Goal: Browse casually: Explore the website without a specific task or goal

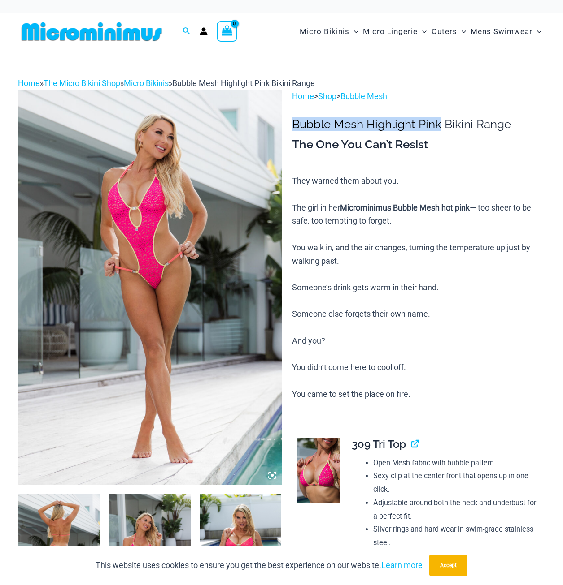
drag, startPoint x: 293, startPoint y: 126, endPoint x: 439, endPoint y: 131, distance: 145.8
click at [439, 131] on h1 "Bubble Mesh Highlight Pink Bikini Range" at bounding box center [418, 124] width 253 height 14
copy h1 "Bubble Mesh Highlight Pink"
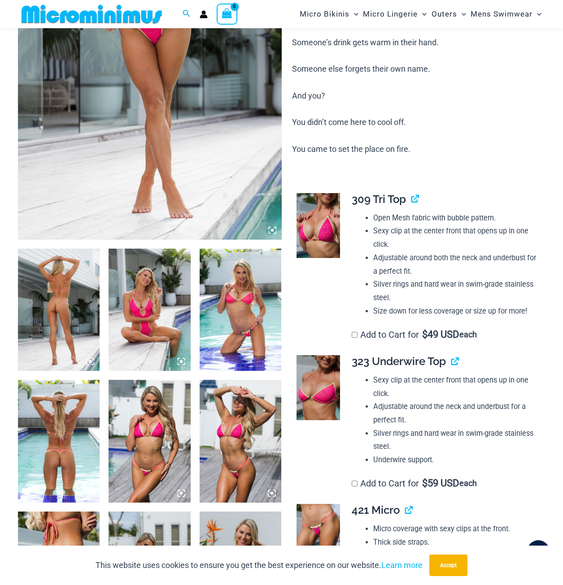
scroll to position [261, 0]
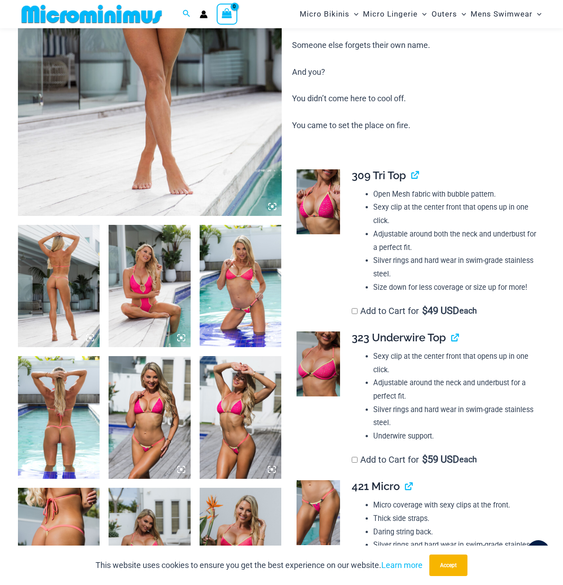
click at [239, 294] on img at bounding box center [240, 286] width 82 height 123
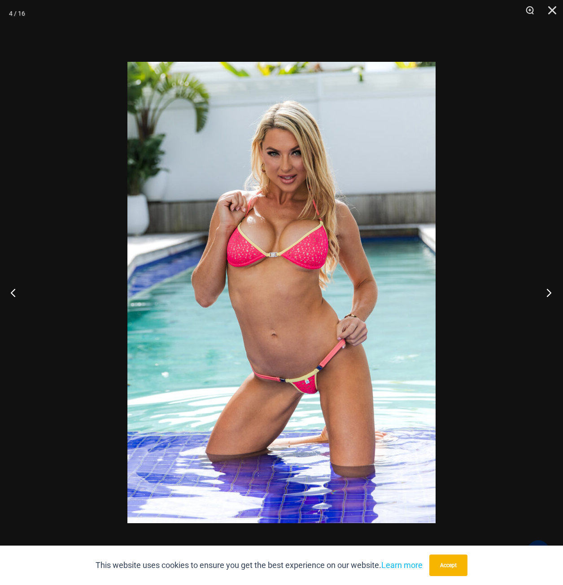
click at [549, 291] on button "Next" at bounding box center [546, 292] width 34 height 45
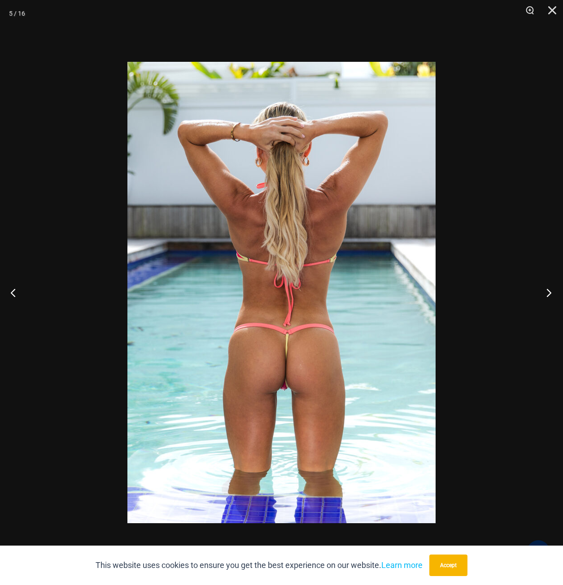
click at [549, 291] on button "Next" at bounding box center [546, 292] width 34 height 45
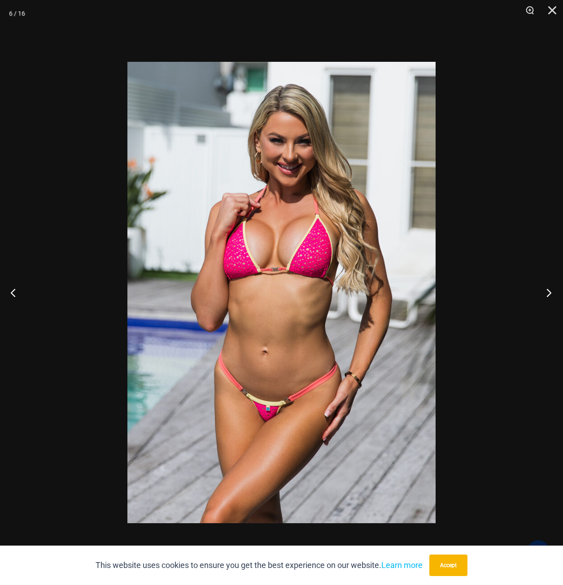
click at [543, 288] on button "Next" at bounding box center [546, 292] width 34 height 45
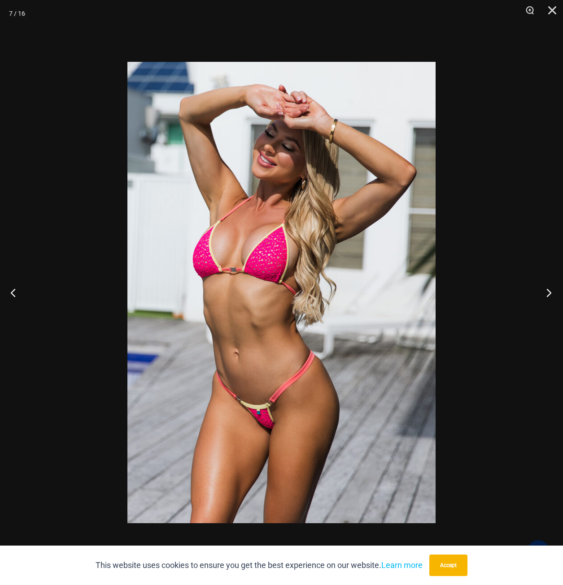
click at [543, 288] on button "Next" at bounding box center [546, 292] width 34 height 45
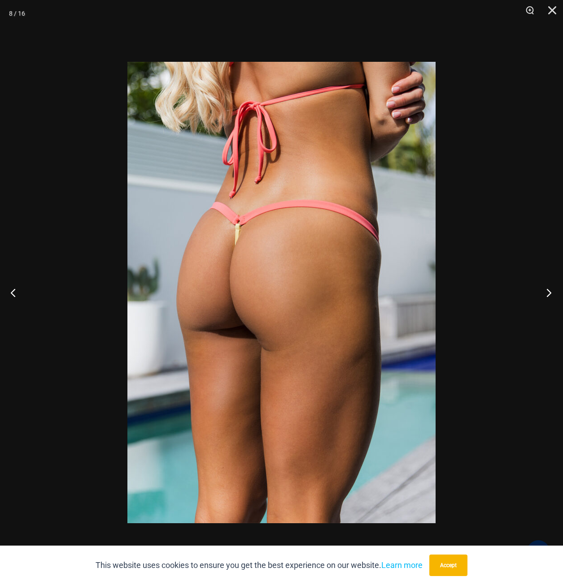
click at [547, 288] on button "Next" at bounding box center [546, 292] width 34 height 45
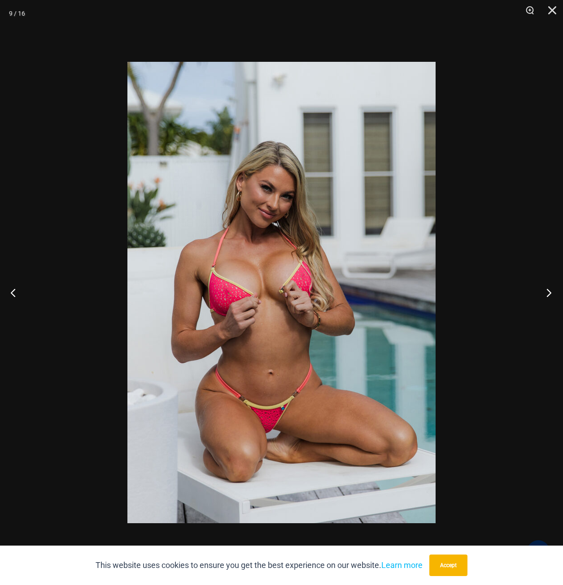
click at [549, 293] on button "Next" at bounding box center [546, 292] width 34 height 45
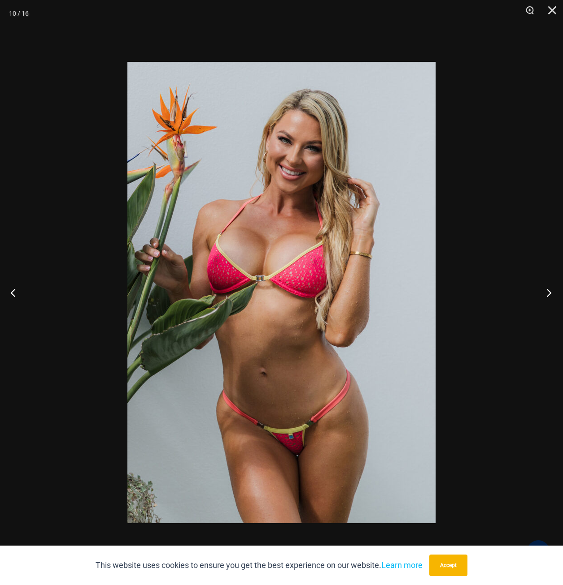
click at [550, 290] on button "Next" at bounding box center [546, 292] width 34 height 45
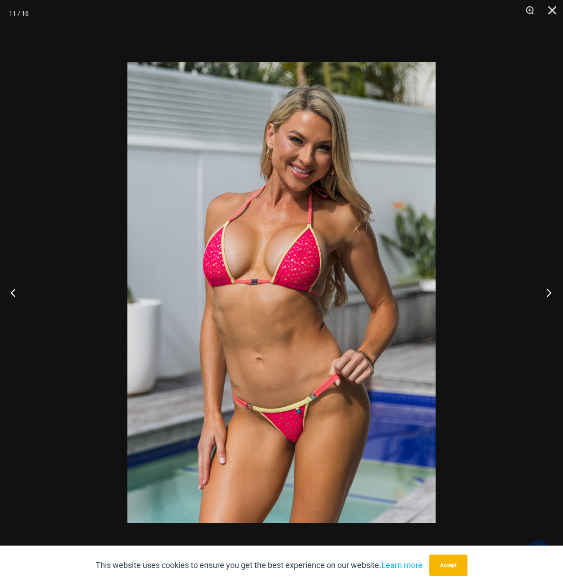
click at [546, 294] on button "Next" at bounding box center [546, 292] width 34 height 45
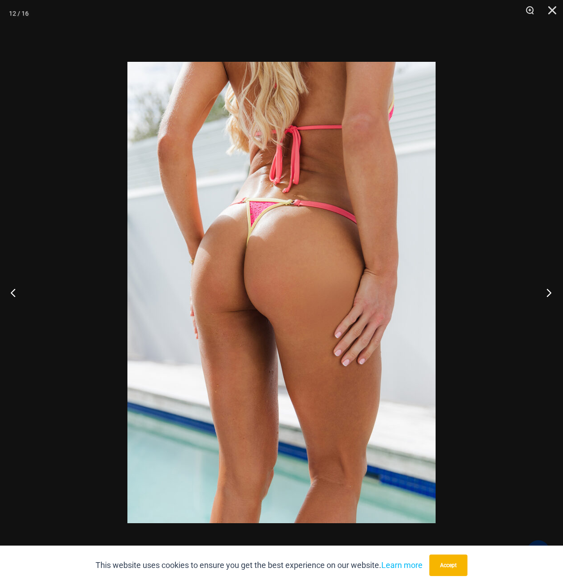
click at [548, 288] on button "Next" at bounding box center [546, 292] width 34 height 45
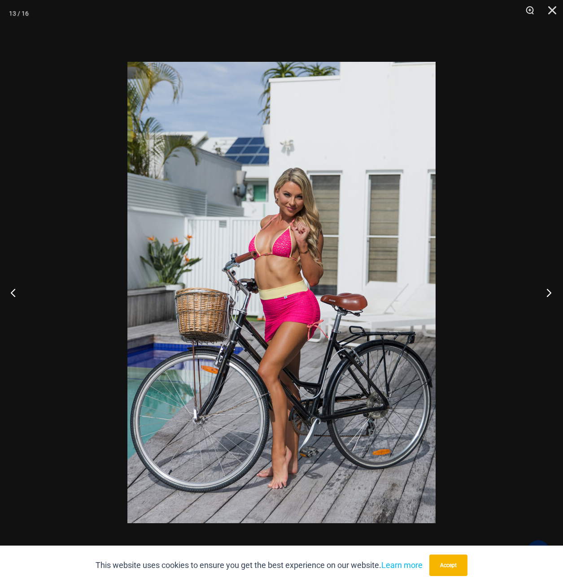
click at [545, 291] on button "Next" at bounding box center [546, 292] width 34 height 45
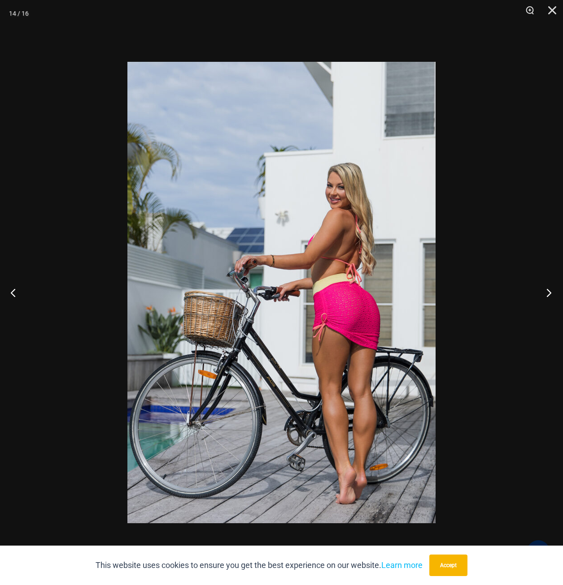
click at [545, 291] on button "Next" at bounding box center [546, 292] width 34 height 45
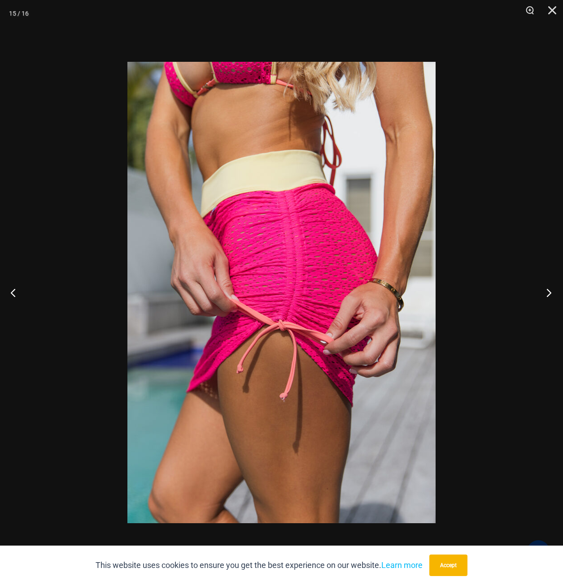
click at [545, 291] on button "Next" at bounding box center [546, 292] width 34 height 45
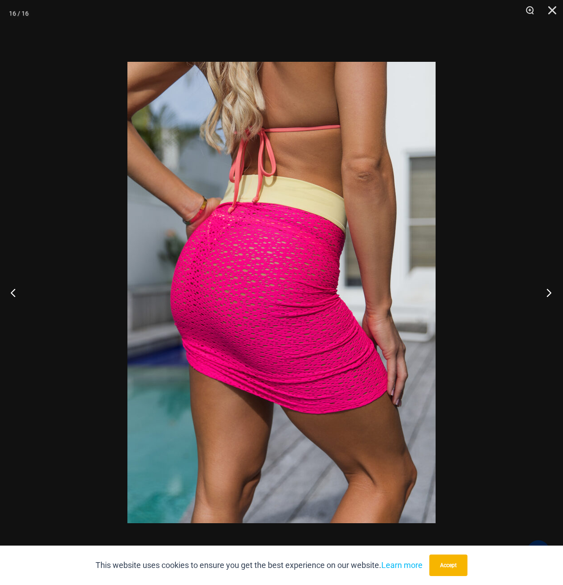
click at [546, 291] on button "Next" at bounding box center [546, 292] width 34 height 45
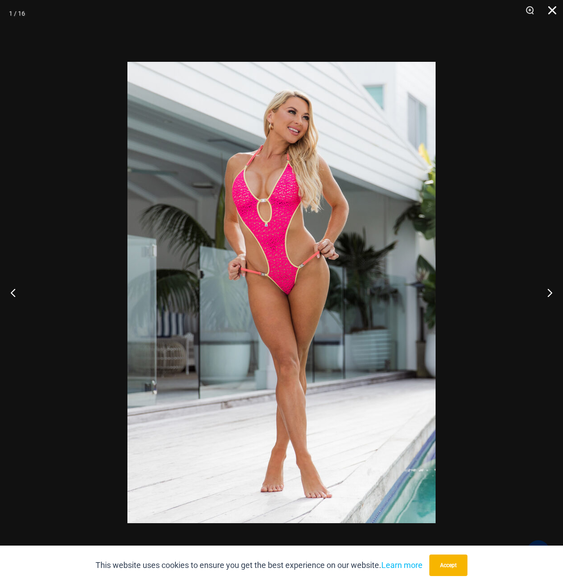
click at [548, 9] on button "Close" at bounding box center [548, 13] width 22 height 27
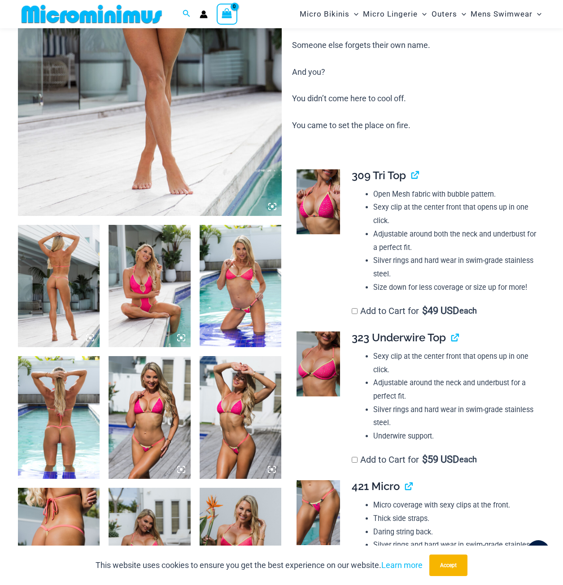
click at [322, 205] on img at bounding box center [317, 201] width 43 height 65
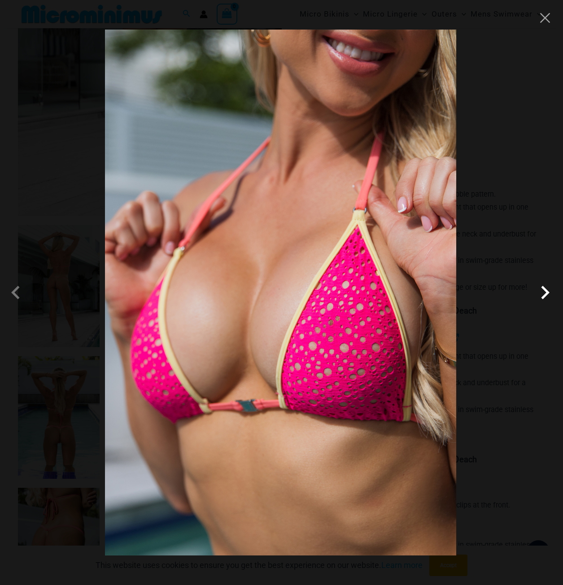
click at [548, 297] on span at bounding box center [544, 292] width 27 height 27
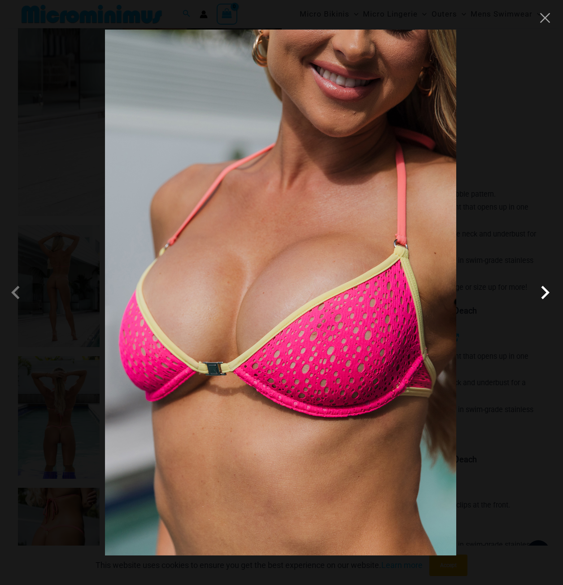
click at [541, 294] on span at bounding box center [544, 292] width 27 height 27
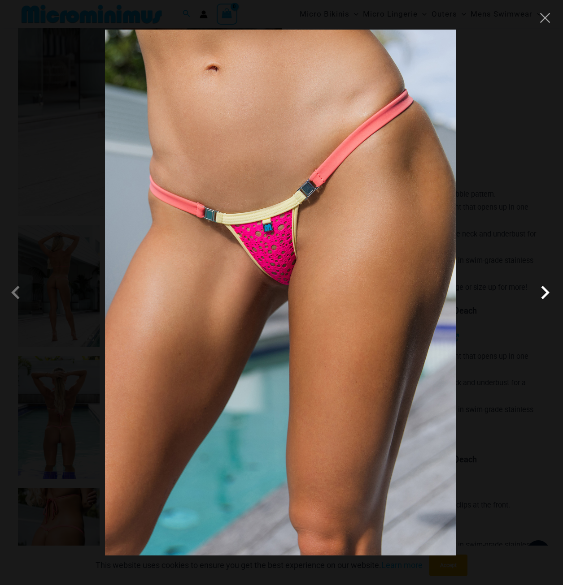
click at [544, 286] on span at bounding box center [544, 292] width 27 height 27
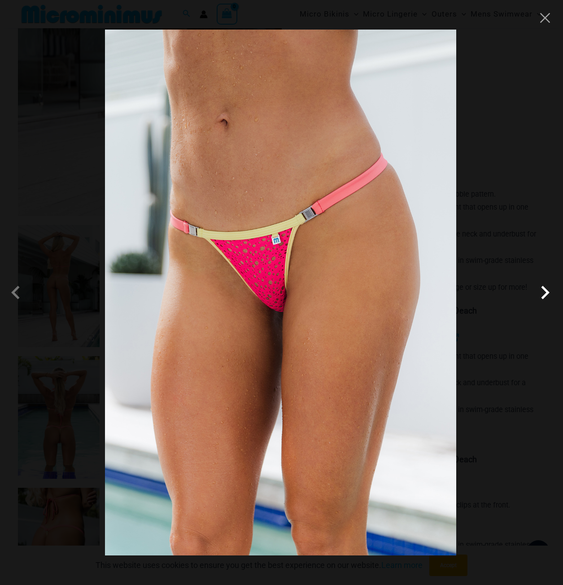
click at [543, 296] on span at bounding box center [544, 292] width 27 height 27
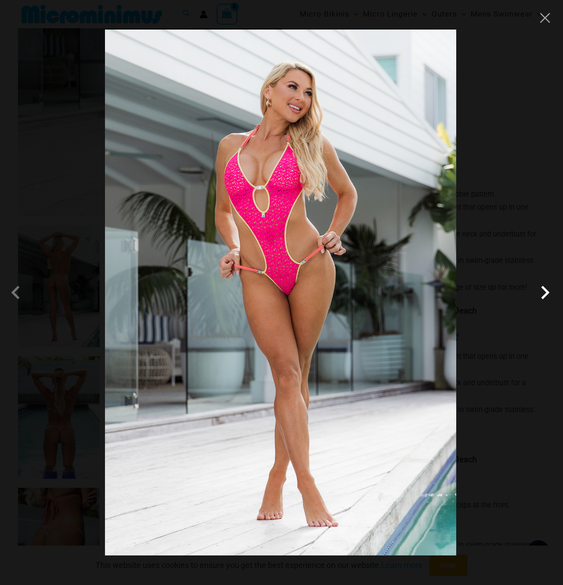
click at [543, 296] on span at bounding box center [544, 292] width 27 height 27
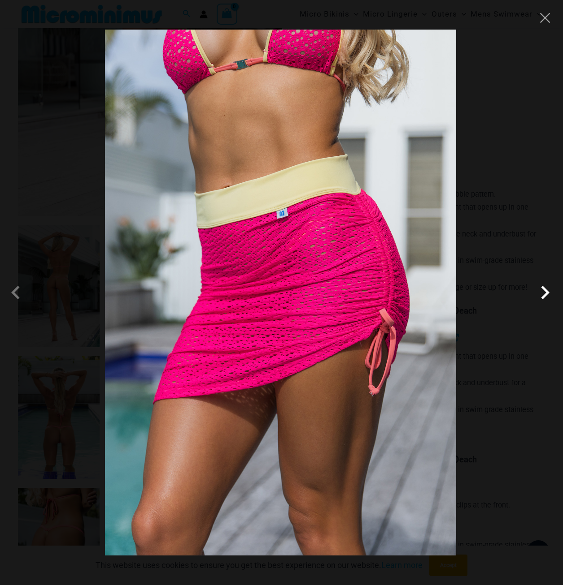
click at [543, 296] on span at bounding box center [544, 292] width 27 height 27
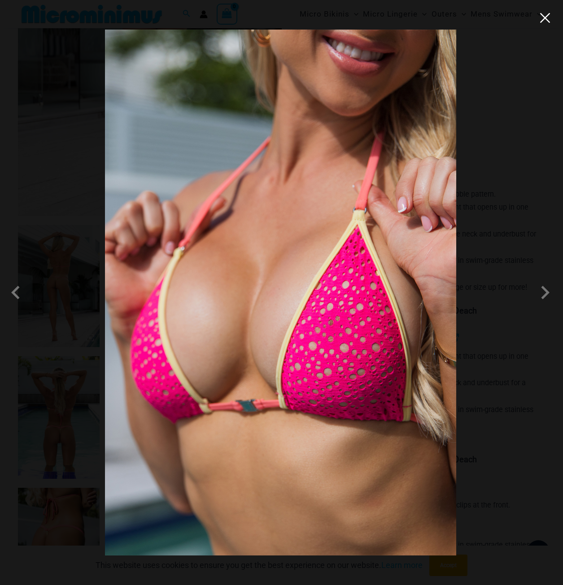
click at [546, 17] on button "Close" at bounding box center [544, 17] width 13 height 13
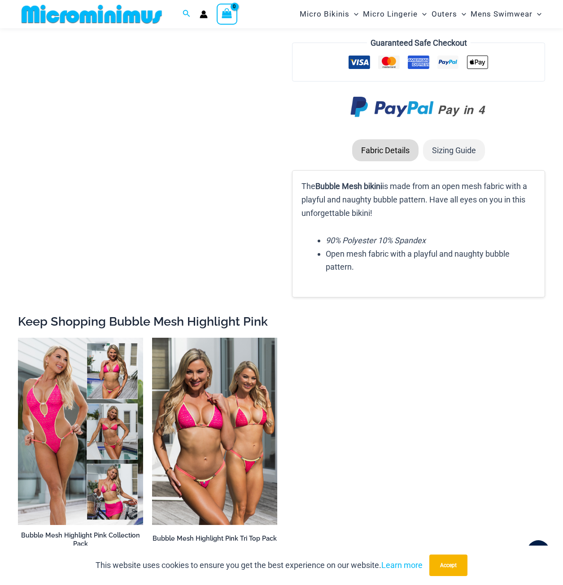
scroll to position [1471, 0]
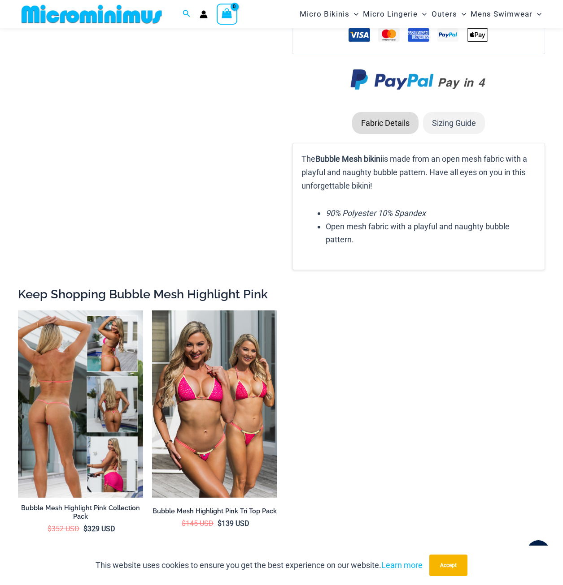
click at [87, 422] on img at bounding box center [80, 404] width 125 height 187
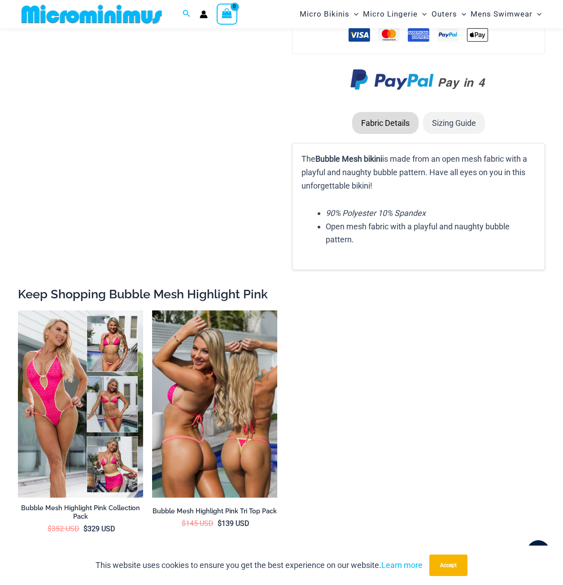
click at [214, 427] on img at bounding box center [214, 404] width 125 height 187
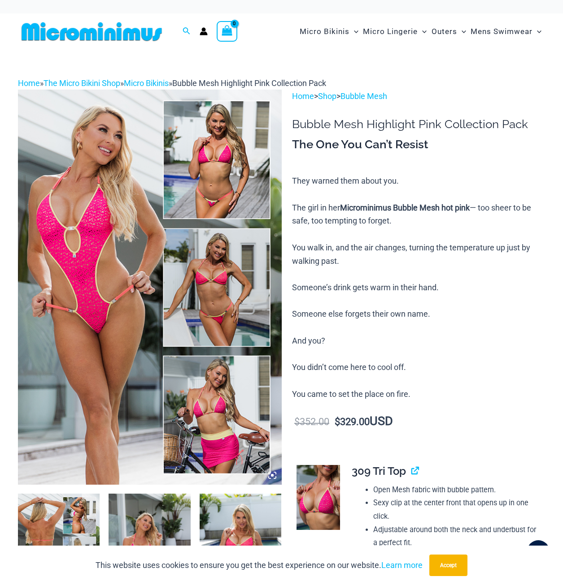
click at [117, 296] on img at bounding box center [150, 287] width 264 height 395
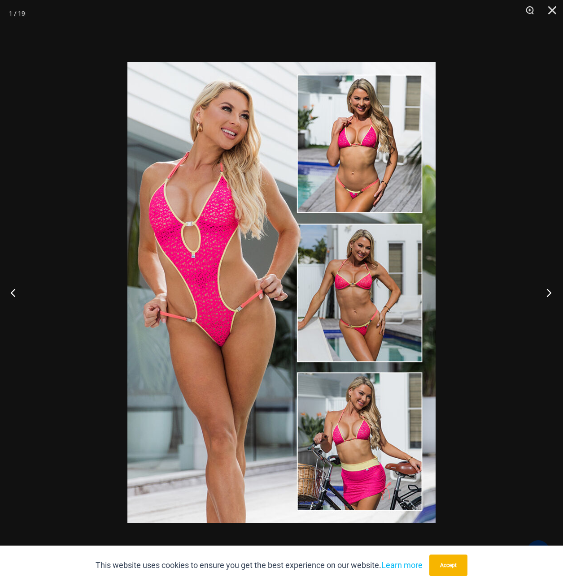
click at [546, 292] on button "Next" at bounding box center [546, 292] width 34 height 45
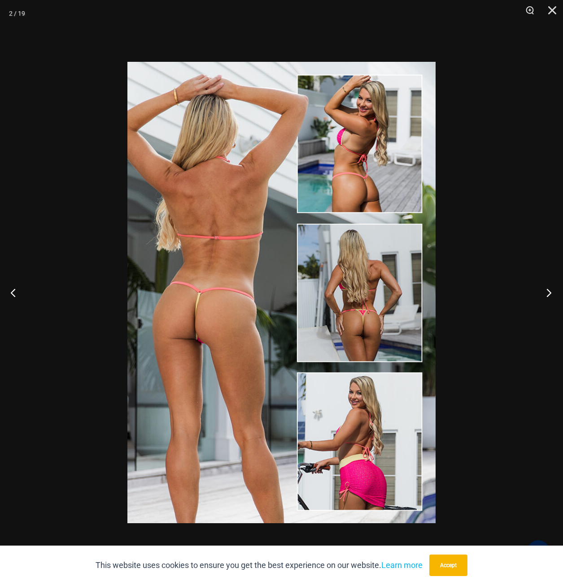
click at [546, 293] on button "Next" at bounding box center [546, 292] width 34 height 45
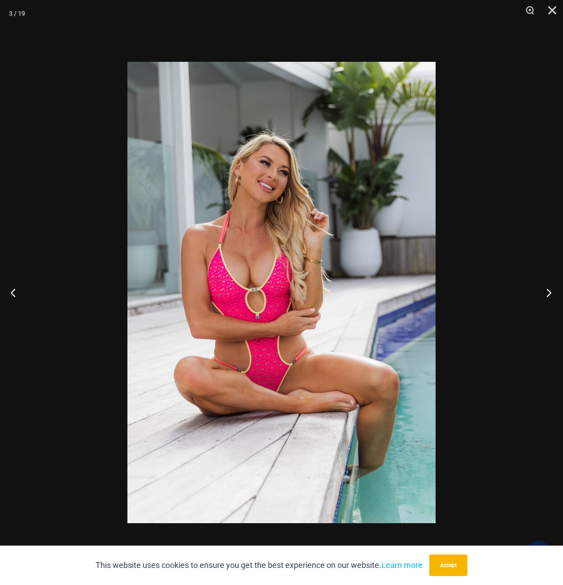
click at [550, 293] on button "Next" at bounding box center [546, 292] width 34 height 45
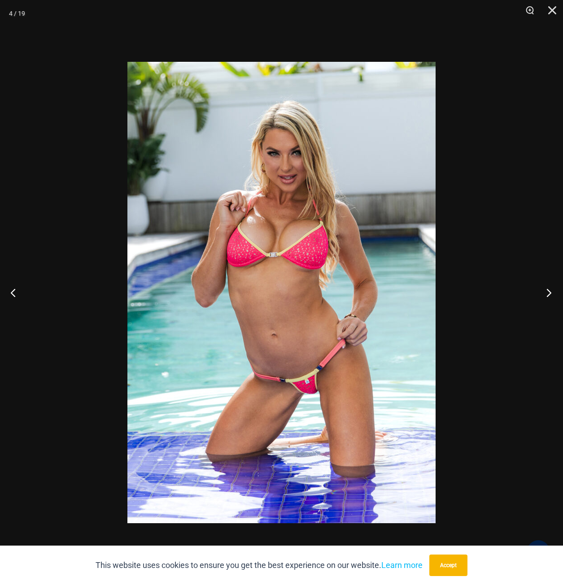
click at [550, 292] on button "Next" at bounding box center [546, 292] width 34 height 45
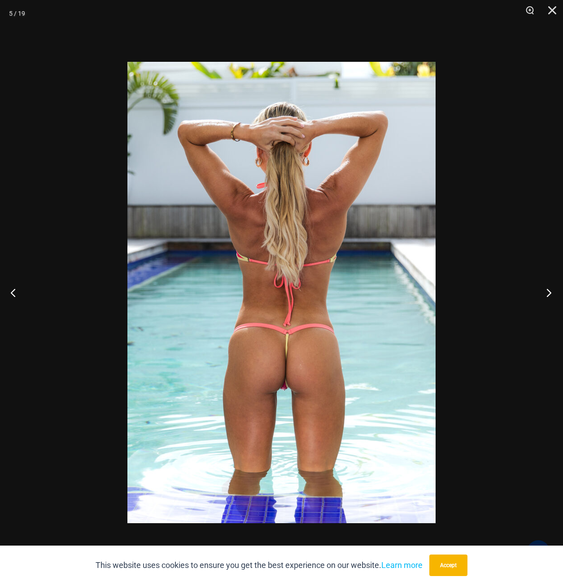
click at [550, 292] on button "Next" at bounding box center [546, 292] width 34 height 45
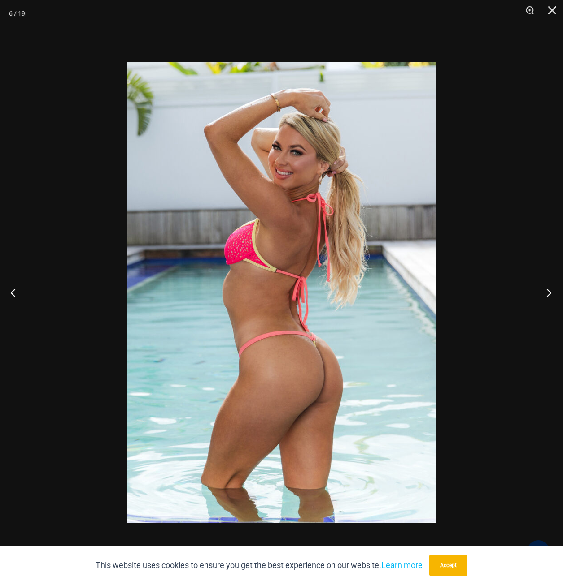
click at [550, 292] on button "Next" at bounding box center [546, 292] width 34 height 45
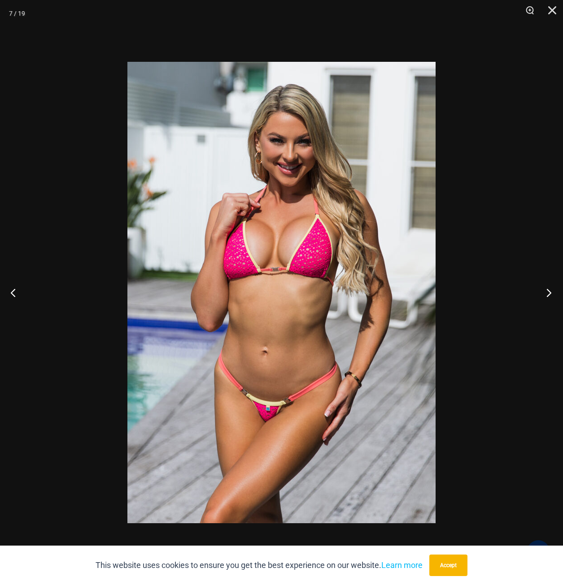
click at [550, 292] on button "Next" at bounding box center [546, 292] width 34 height 45
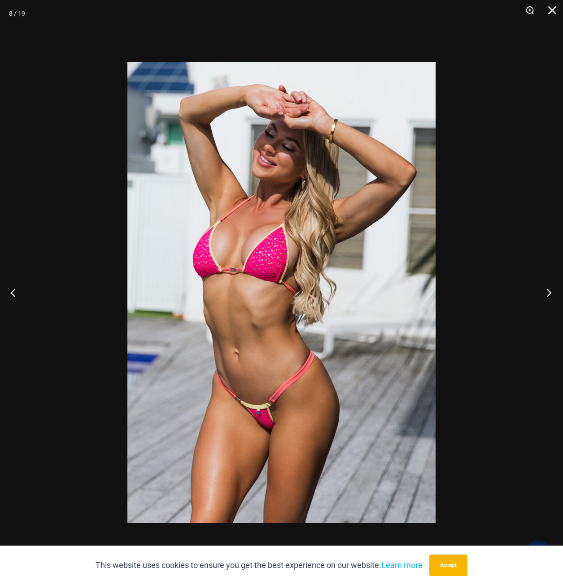
click at [550, 292] on button "Next" at bounding box center [546, 292] width 34 height 45
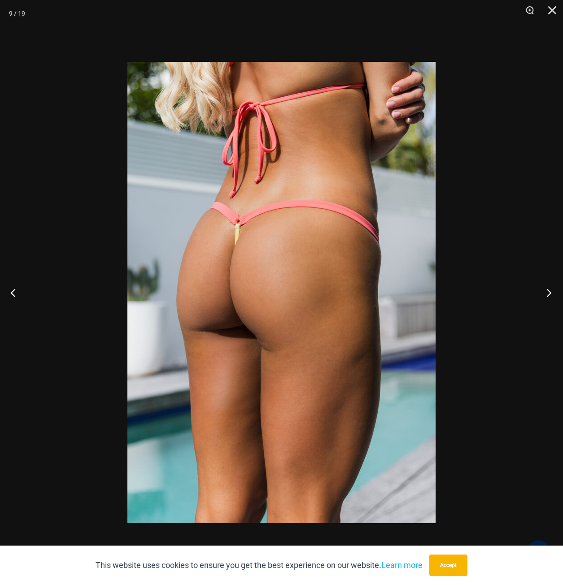
click at [550, 292] on button "Next" at bounding box center [546, 292] width 34 height 45
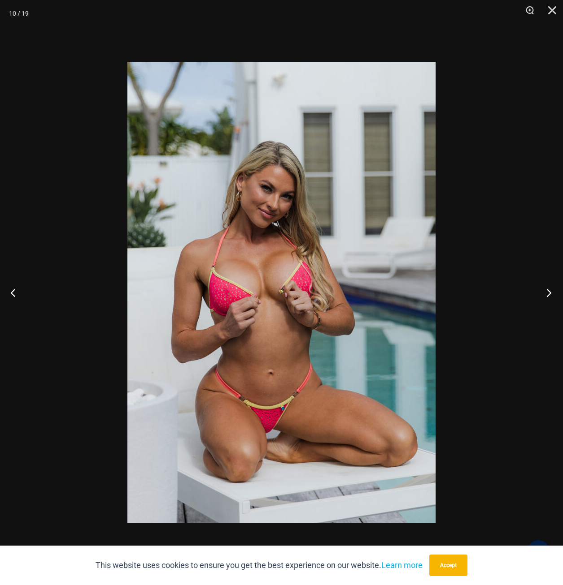
click at [550, 292] on button "Next" at bounding box center [546, 292] width 34 height 45
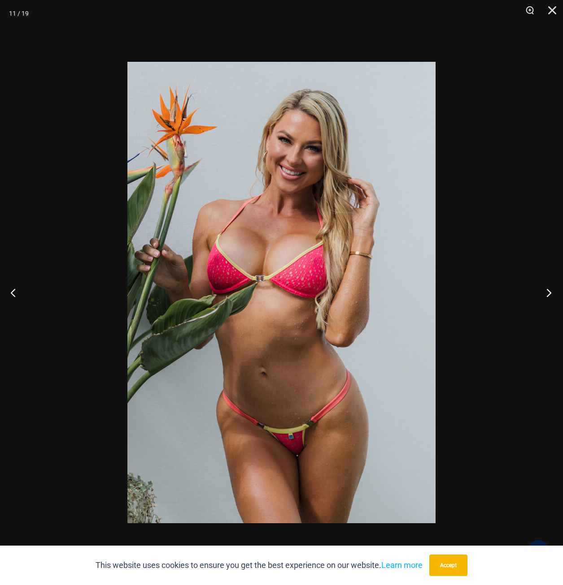
click at [550, 292] on button "Next" at bounding box center [546, 292] width 34 height 45
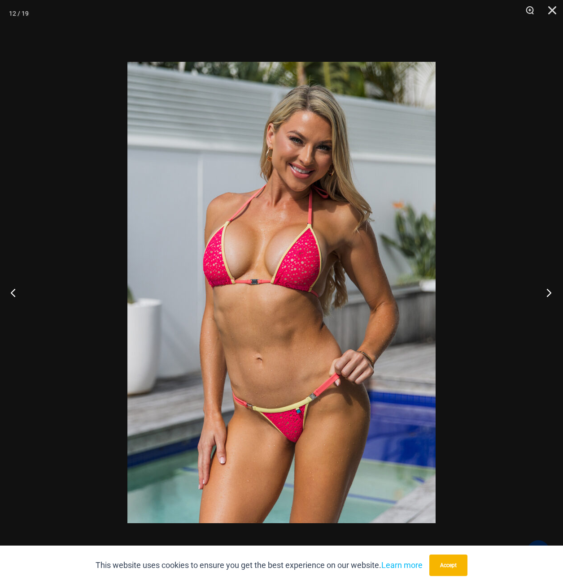
click at [550, 292] on button "Next" at bounding box center [546, 292] width 34 height 45
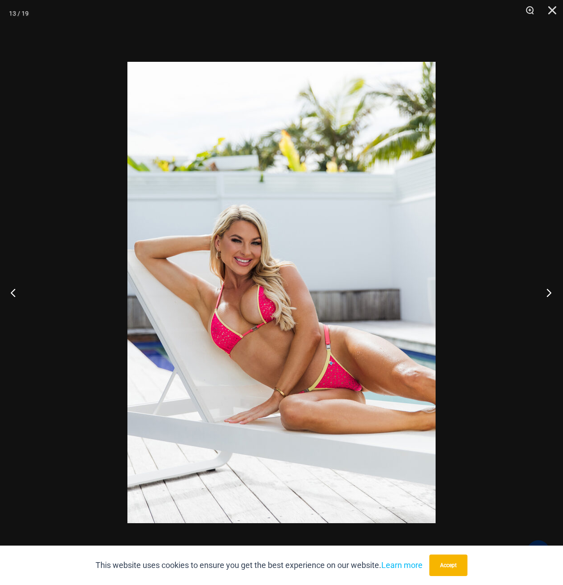
click at [550, 292] on button "Next" at bounding box center [546, 292] width 34 height 45
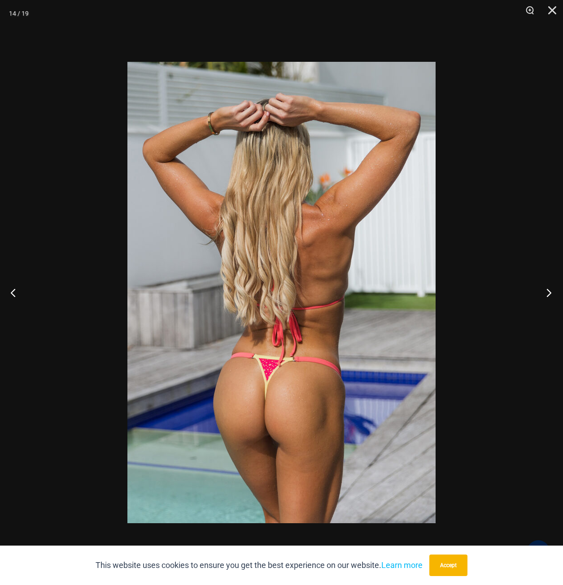
click at [550, 292] on button "Next" at bounding box center [546, 292] width 34 height 45
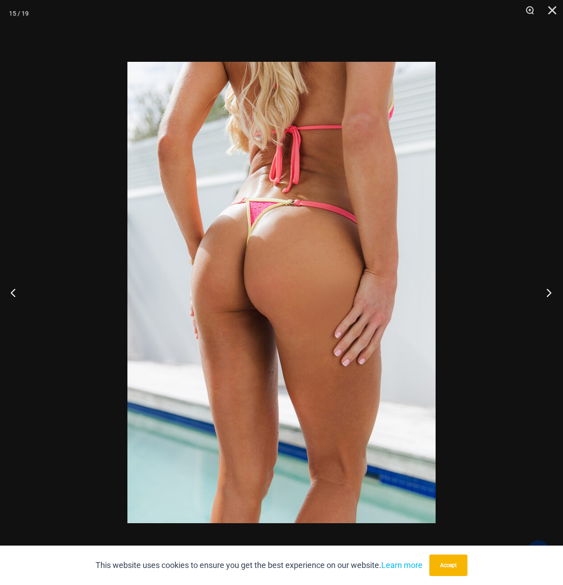
click at [550, 292] on button "Next" at bounding box center [546, 292] width 34 height 45
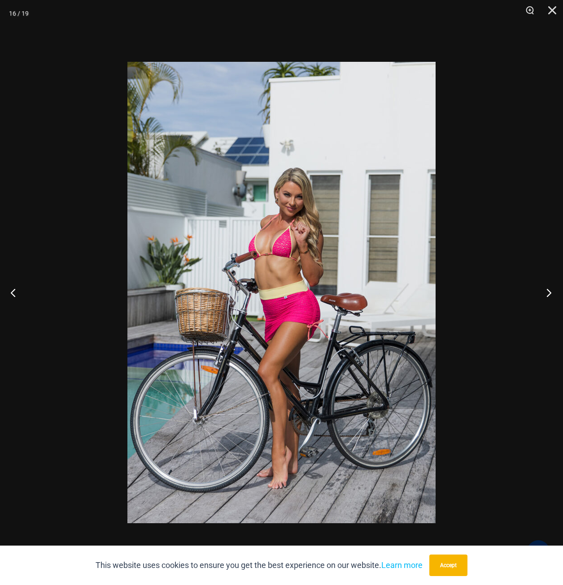
click at [550, 292] on button "Next" at bounding box center [546, 292] width 34 height 45
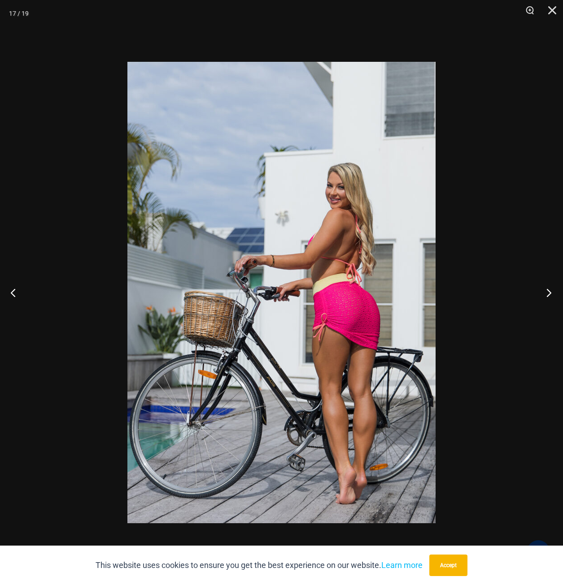
click at [550, 292] on button "Next" at bounding box center [546, 292] width 34 height 45
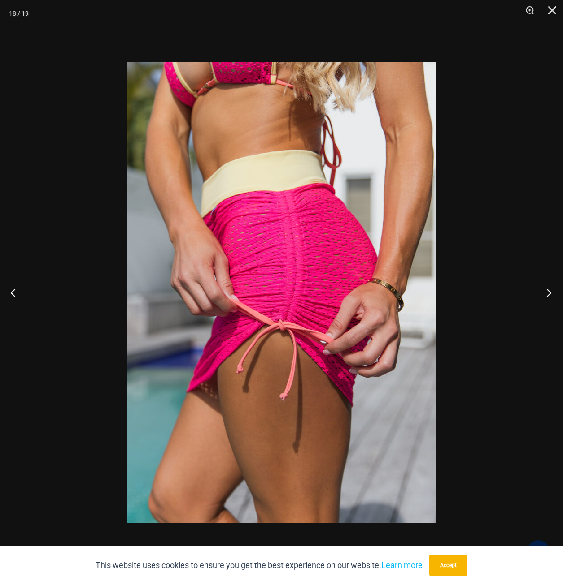
click at [550, 292] on button "Next" at bounding box center [546, 292] width 34 height 45
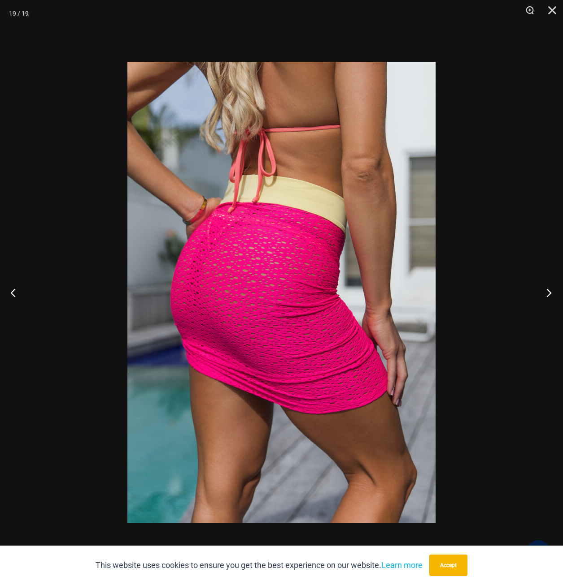
click at [550, 292] on button "Next" at bounding box center [546, 292] width 34 height 45
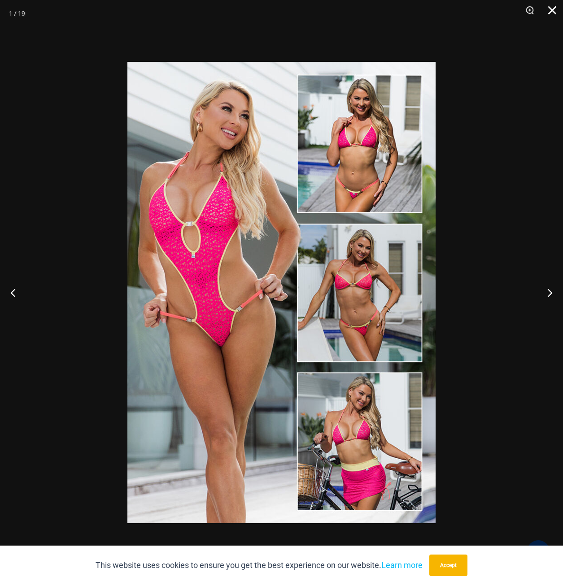
click at [551, 11] on button "Close" at bounding box center [548, 13] width 22 height 27
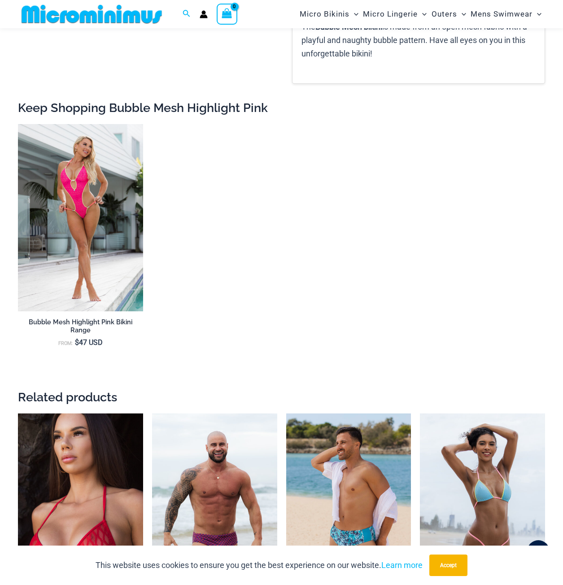
scroll to position [1919, 0]
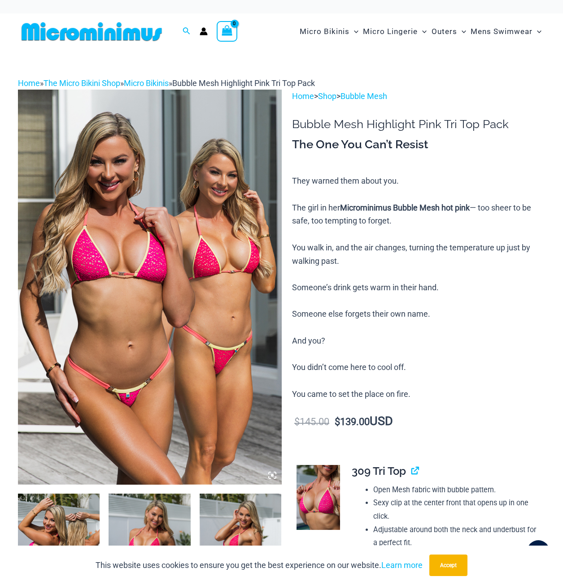
click at [169, 261] on img at bounding box center [150, 287] width 264 height 395
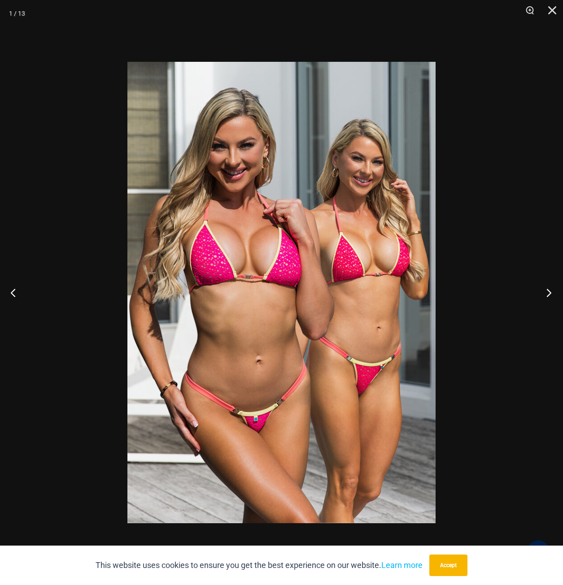
click at [545, 290] on button "Next" at bounding box center [546, 292] width 34 height 45
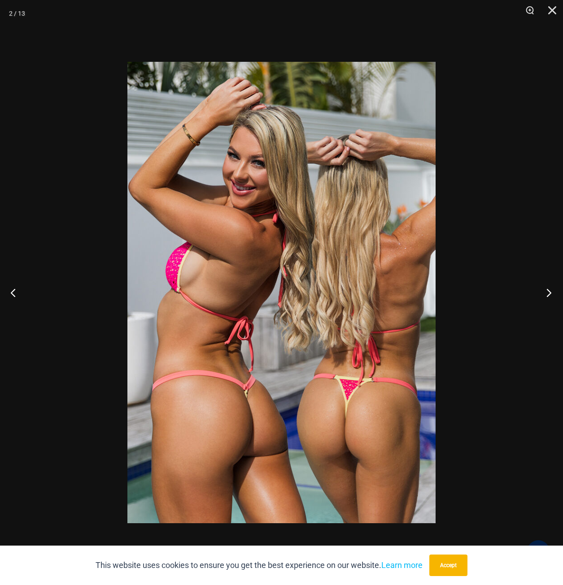
click at [547, 292] on button "Next" at bounding box center [546, 292] width 34 height 45
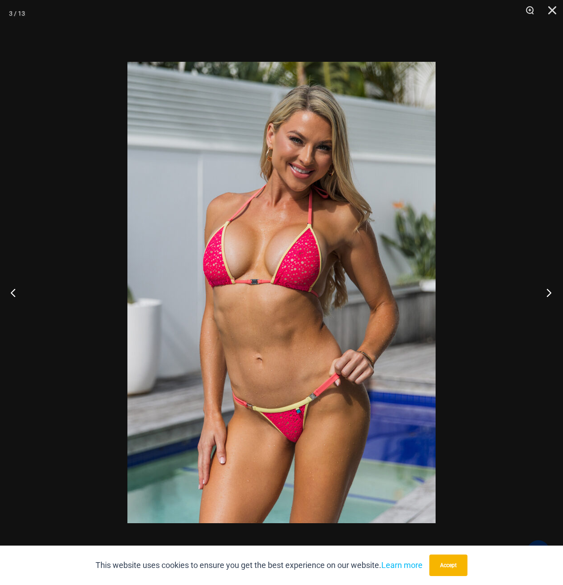
click at [547, 292] on button "Next" at bounding box center [546, 292] width 34 height 45
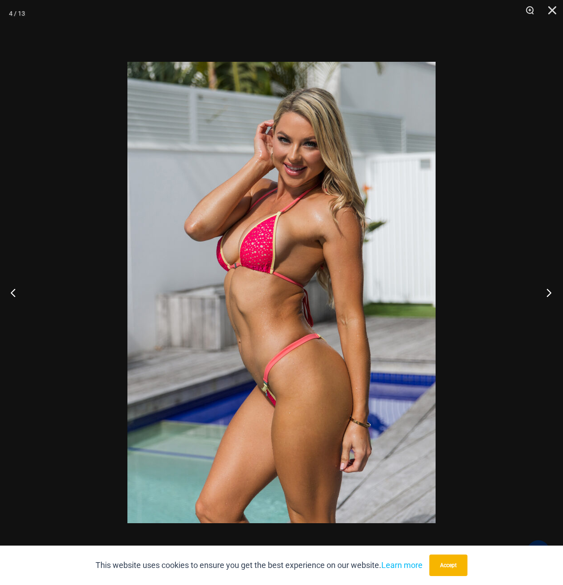
click at [547, 292] on button "Next" at bounding box center [546, 292] width 34 height 45
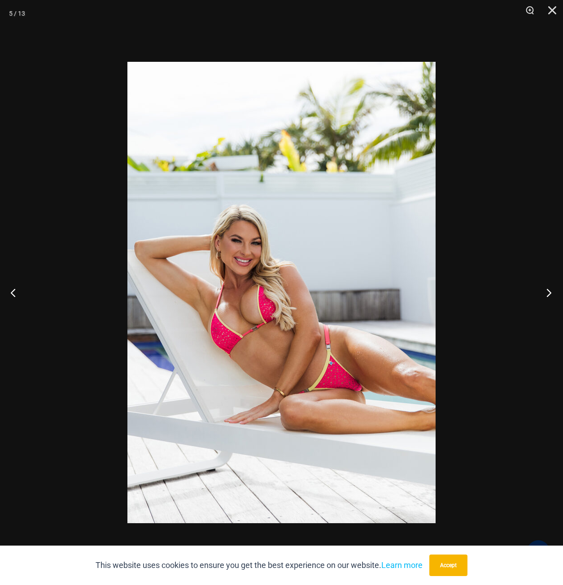
click at [547, 292] on button "Next" at bounding box center [546, 292] width 34 height 45
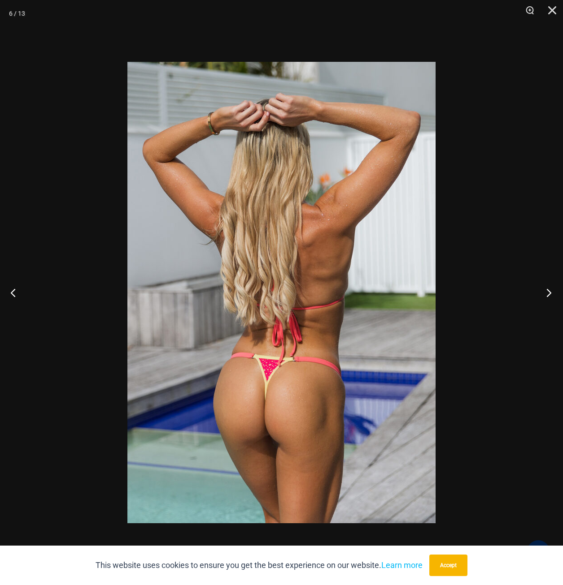
click at [547, 292] on button "Next" at bounding box center [546, 292] width 34 height 45
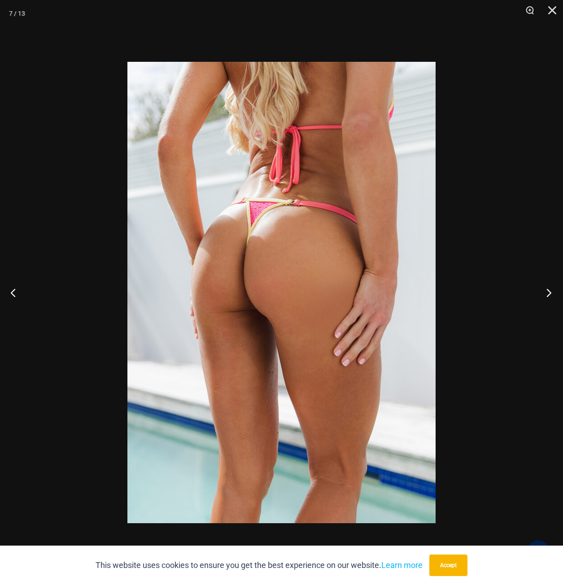
click at [547, 292] on button "Next" at bounding box center [546, 292] width 34 height 45
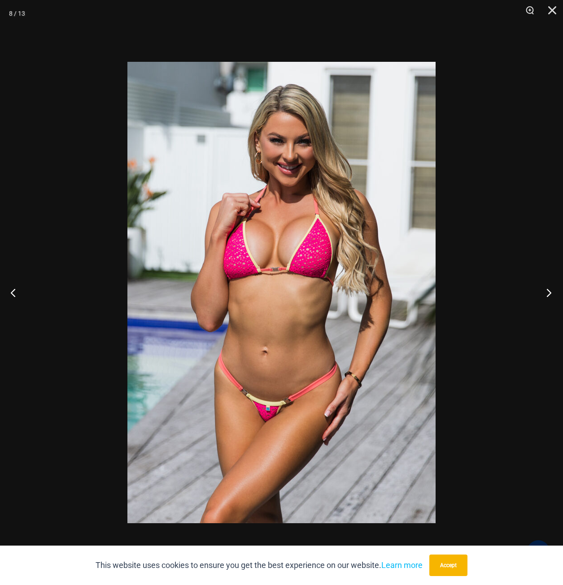
click at [547, 292] on button "Next" at bounding box center [546, 292] width 34 height 45
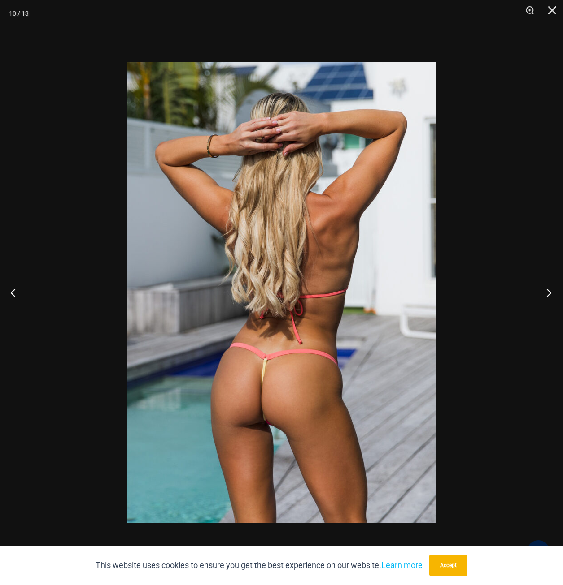
click at [547, 292] on button "Next" at bounding box center [546, 292] width 34 height 45
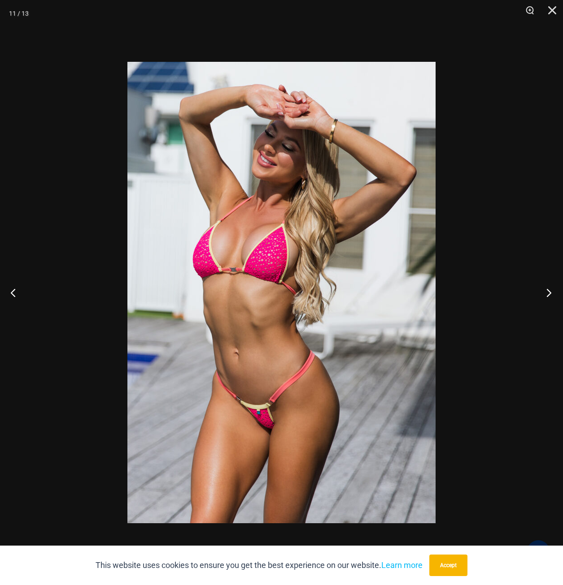
click at [547, 292] on button "Next" at bounding box center [546, 292] width 34 height 45
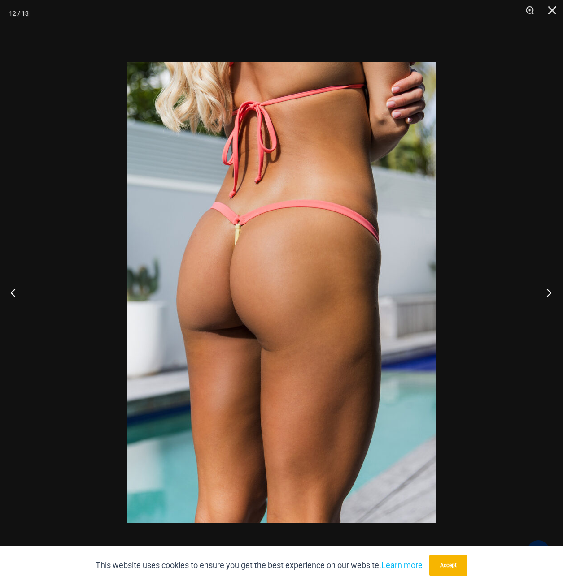
click at [547, 292] on button "Next" at bounding box center [546, 292] width 34 height 45
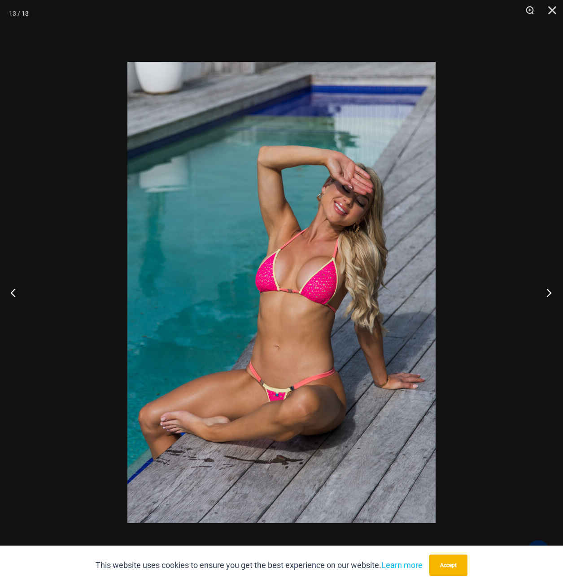
click at [547, 292] on button "Next" at bounding box center [546, 292] width 34 height 45
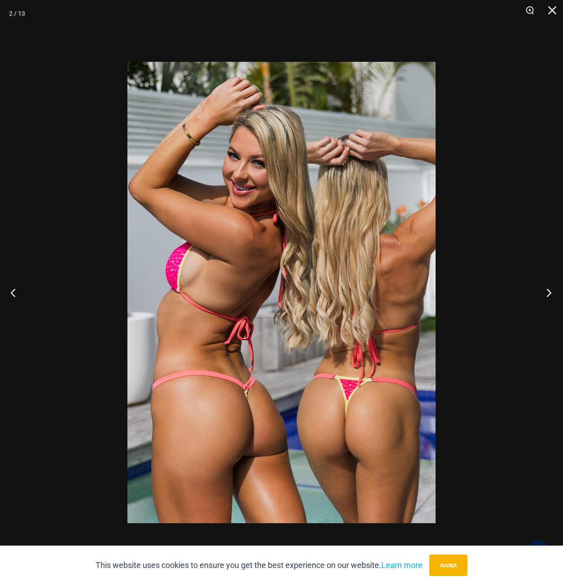
click at [547, 292] on button "Next" at bounding box center [546, 292] width 34 height 45
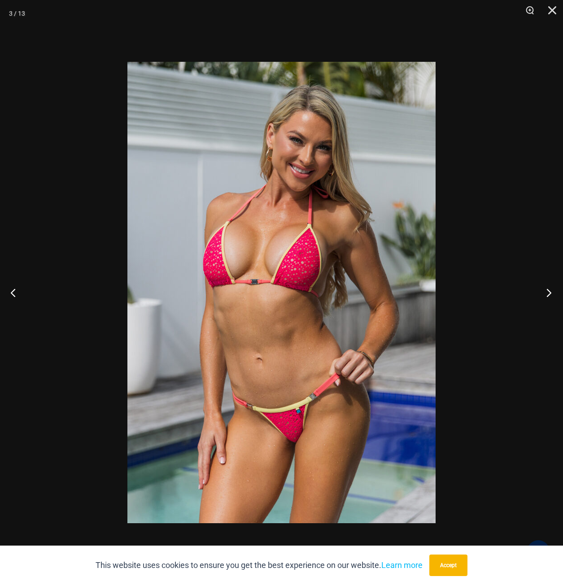
click at [547, 292] on button "Next" at bounding box center [546, 292] width 34 height 45
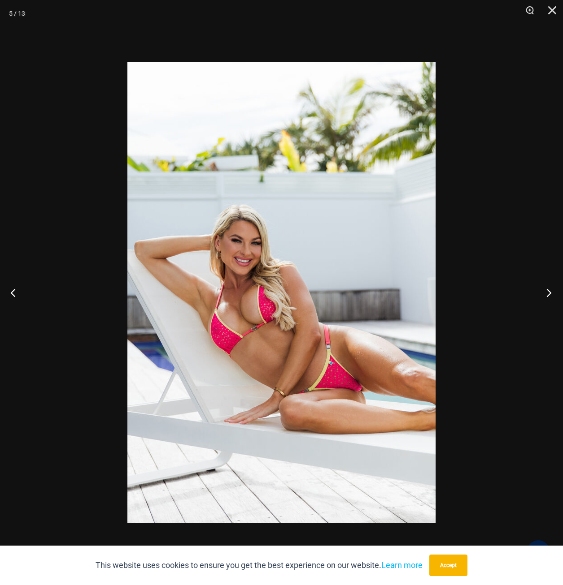
click at [547, 292] on button "Next" at bounding box center [546, 292] width 34 height 45
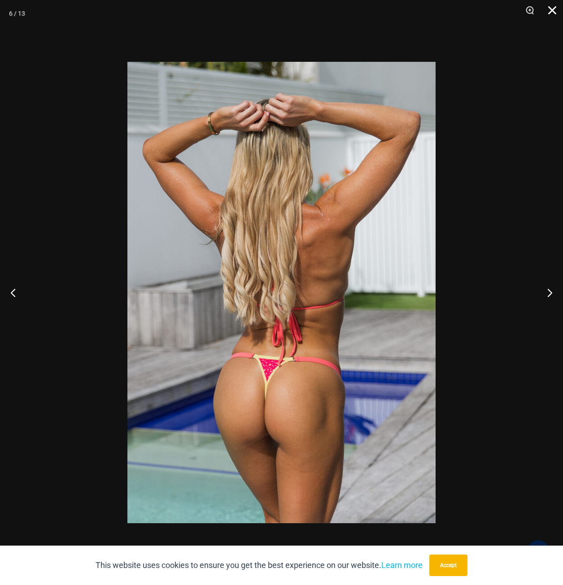
click at [551, 5] on button "Close" at bounding box center [548, 13] width 22 height 27
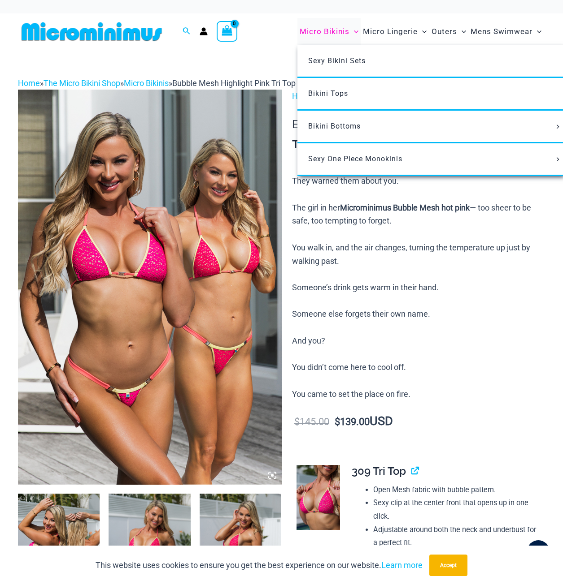
click at [333, 32] on span "Micro Bikinis" at bounding box center [324, 31] width 50 height 23
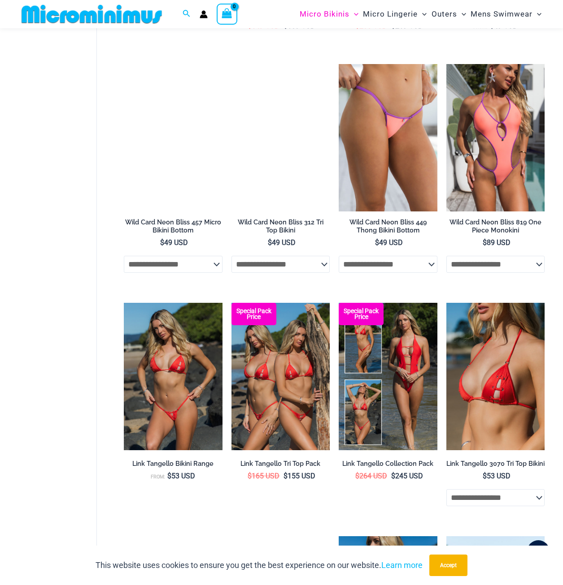
scroll to position [1023, 0]
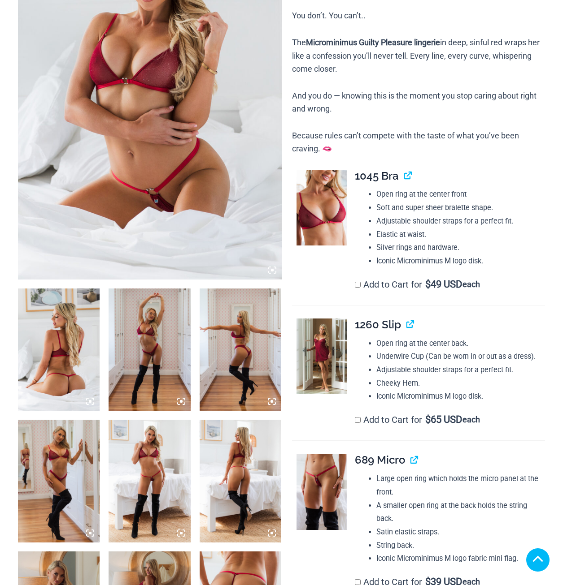
scroll to position [312, 0]
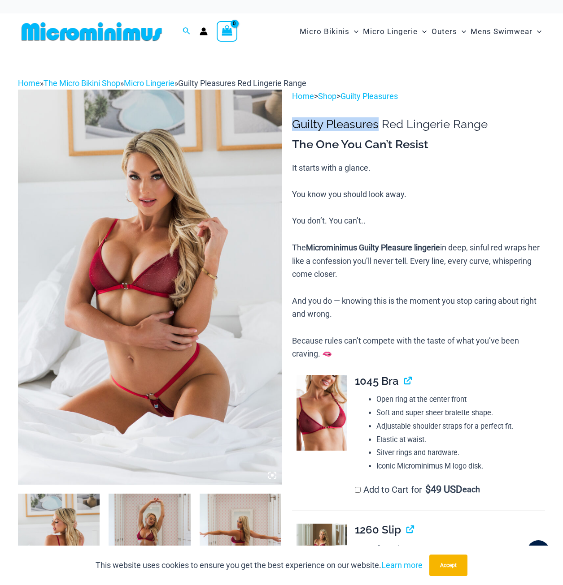
drag, startPoint x: 294, startPoint y: 129, endPoint x: 376, endPoint y: 126, distance: 82.5
click at [376, 126] on h1 "Guilty Pleasures Red Lingerie Range" at bounding box center [418, 124] width 253 height 14
copy h1 "Guilty Pleasures"
drag, startPoint x: 401, startPoint y: 124, endPoint x: 296, endPoint y: 124, distance: 104.9
click at [296, 124] on h1 "Guilty Pleasures Red Lingerie Range" at bounding box center [418, 124] width 253 height 14
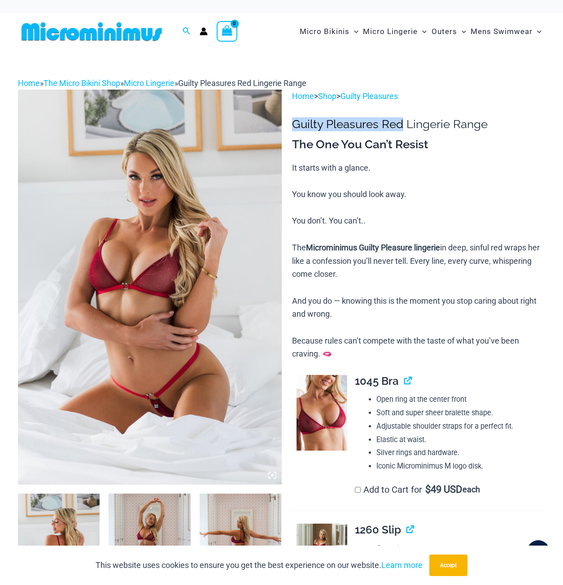
copy h1 "Guilty Pleasures Red"
click at [156, 279] on img at bounding box center [150, 287] width 264 height 395
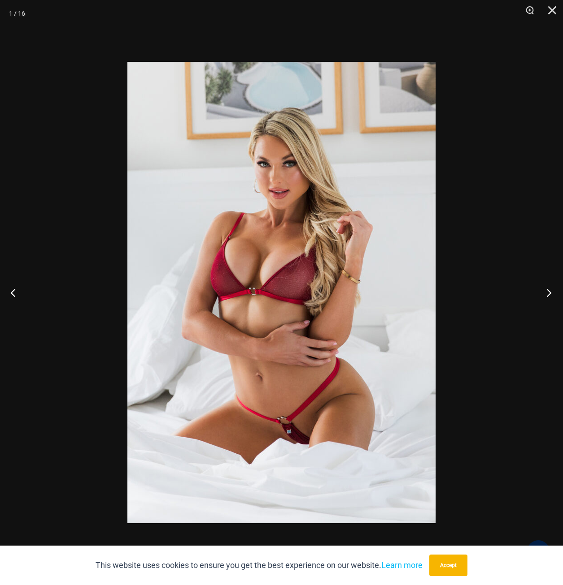
click at [546, 290] on button "Next" at bounding box center [546, 292] width 34 height 45
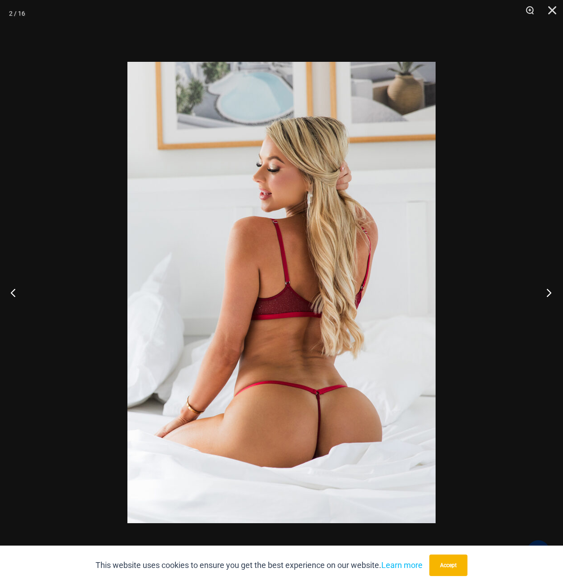
click at [545, 290] on button "Next" at bounding box center [546, 292] width 34 height 45
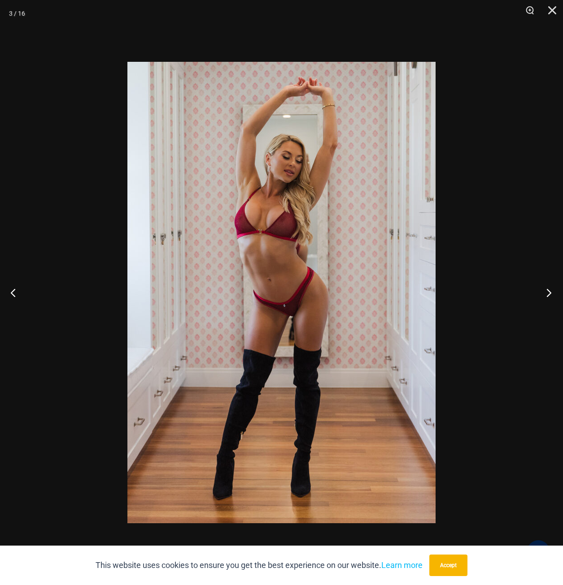
click at [548, 291] on button "Next" at bounding box center [546, 292] width 34 height 45
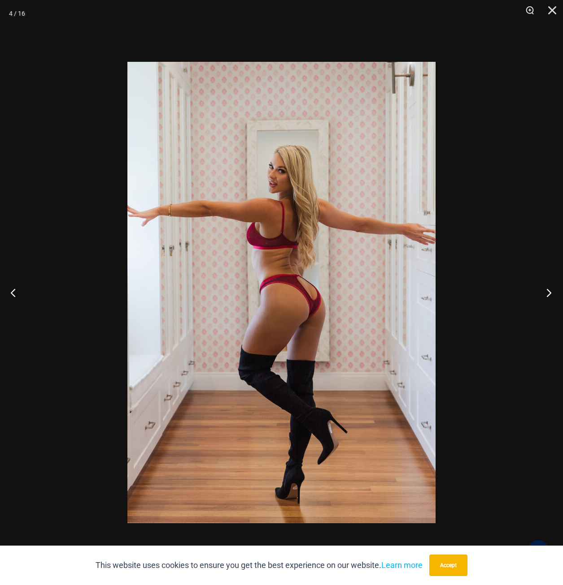
click at [548, 291] on button "Next" at bounding box center [546, 292] width 34 height 45
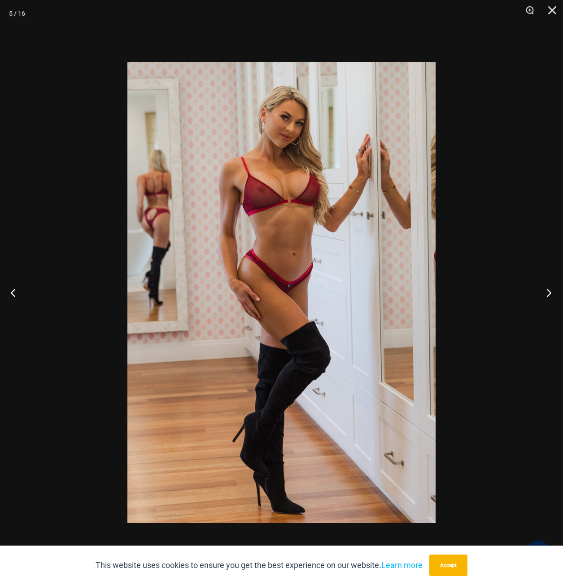
click at [548, 291] on button "Next" at bounding box center [546, 292] width 34 height 45
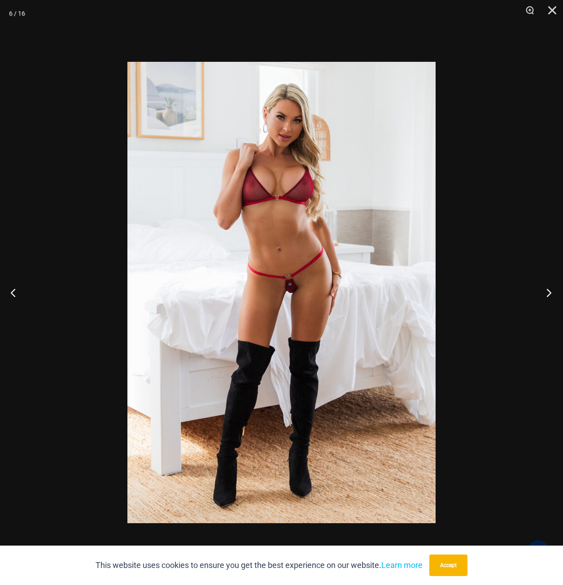
click at [547, 297] on button "Next" at bounding box center [546, 292] width 34 height 45
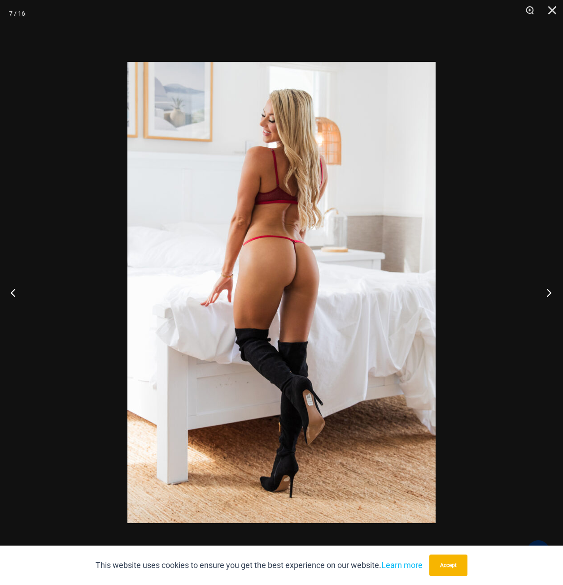
click at [547, 297] on button "Next" at bounding box center [546, 292] width 34 height 45
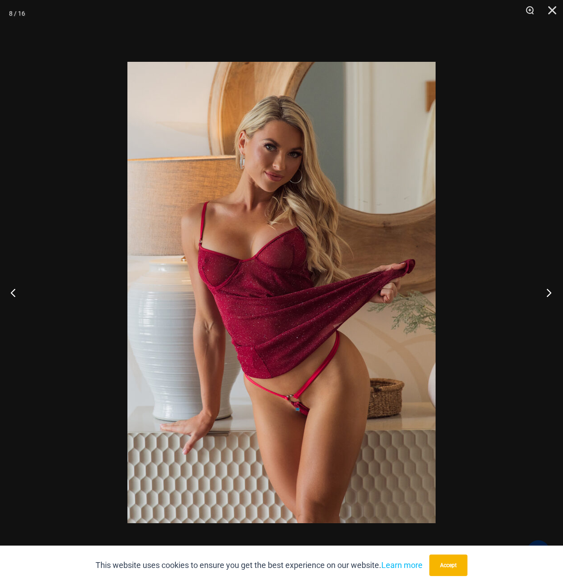
click at [547, 291] on button "Next" at bounding box center [546, 292] width 34 height 45
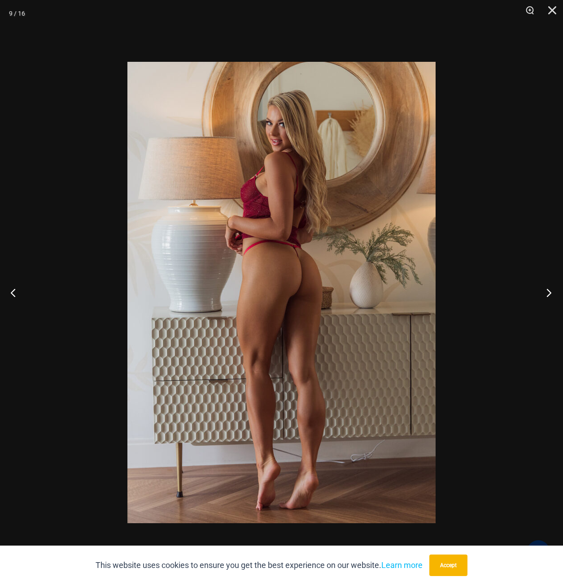
click at [547, 291] on button "Next" at bounding box center [546, 292] width 34 height 45
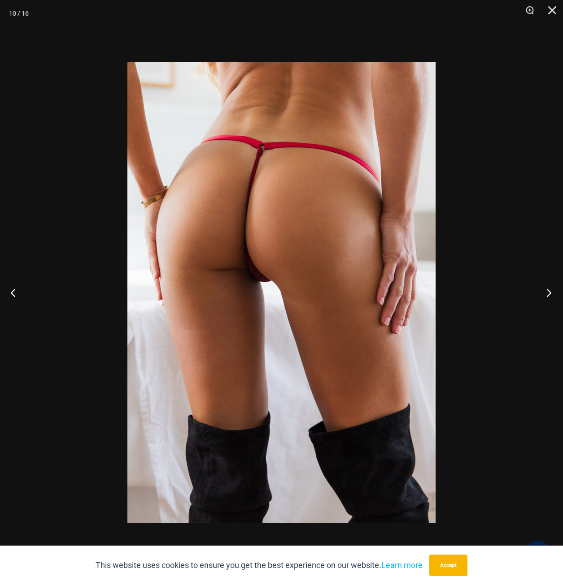
click at [552, 294] on button "Next" at bounding box center [546, 292] width 34 height 45
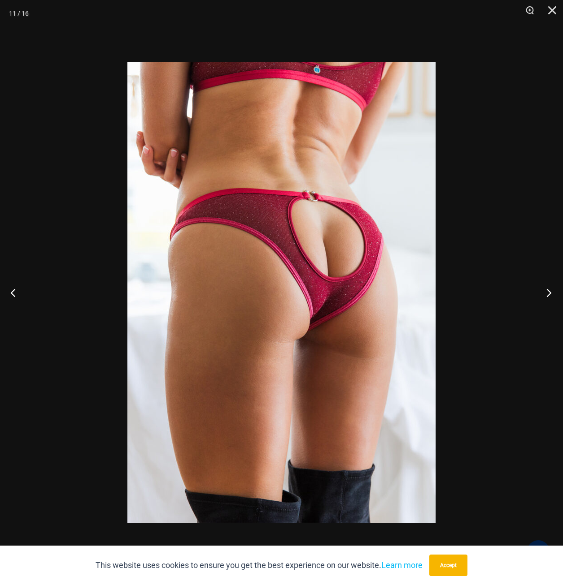
click at [546, 291] on button "Next" at bounding box center [546, 292] width 34 height 45
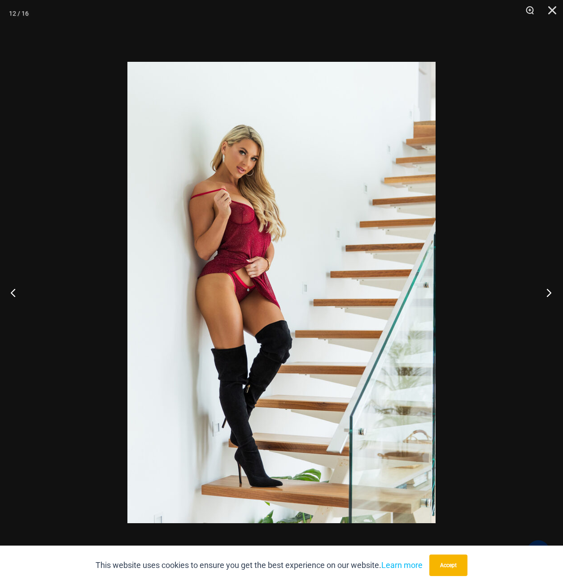
click at [546, 291] on button "Next" at bounding box center [546, 292] width 34 height 45
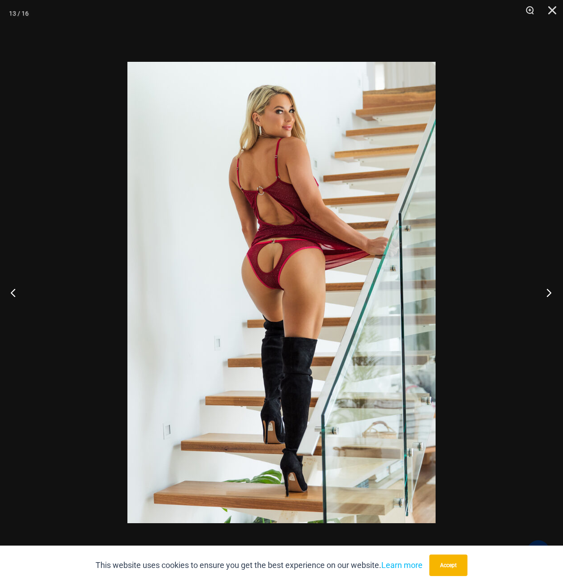
click at [549, 290] on button "Next" at bounding box center [546, 292] width 34 height 45
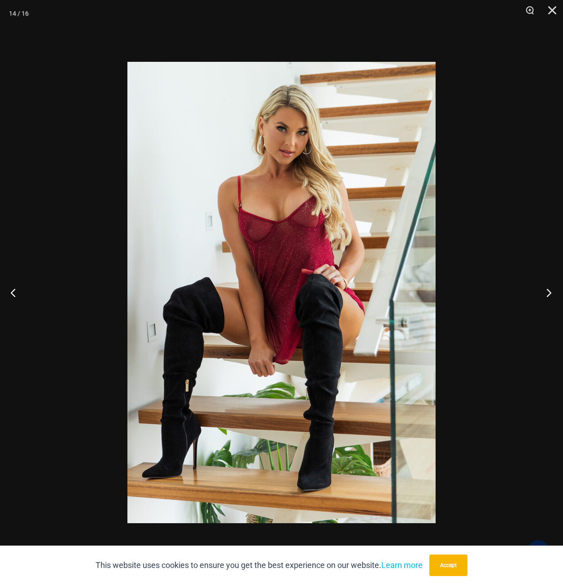
click at [550, 290] on button "Next" at bounding box center [546, 292] width 34 height 45
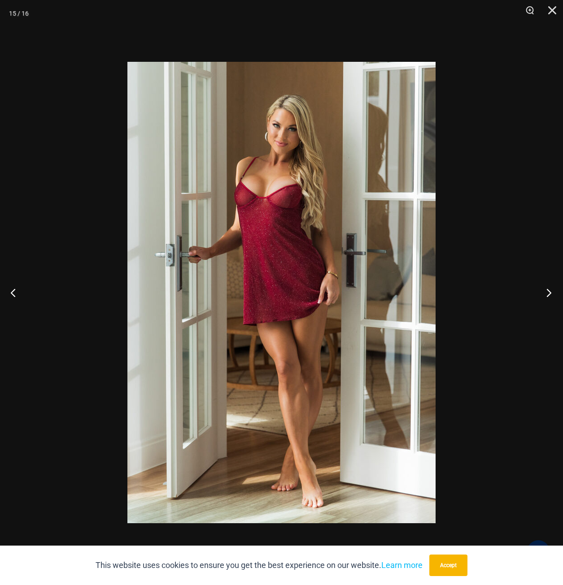
click at [550, 292] on button "Next" at bounding box center [546, 292] width 34 height 45
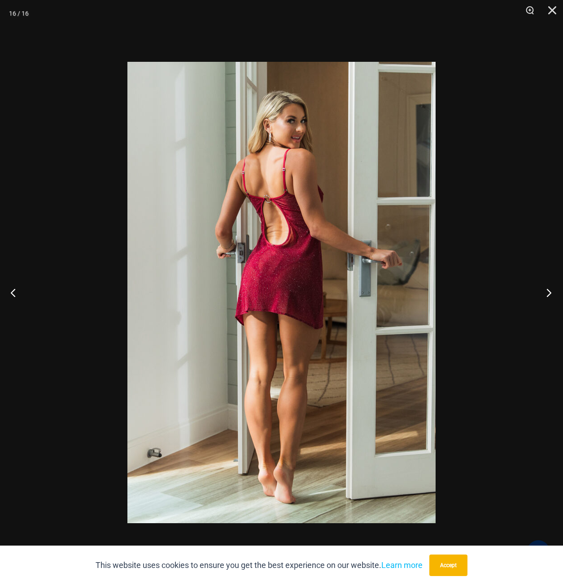
click at [550, 292] on button "Next" at bounding box center [546, 292] width 34 height 45
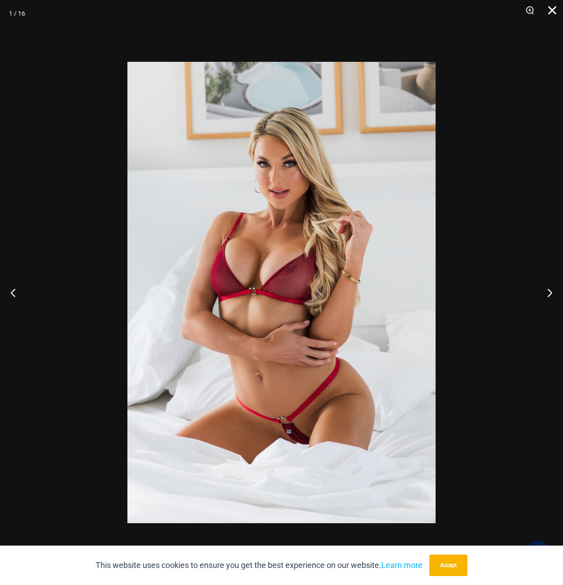
click at [554, 7] on button "Close" at bounding box center [548, 13] width 22 height 27
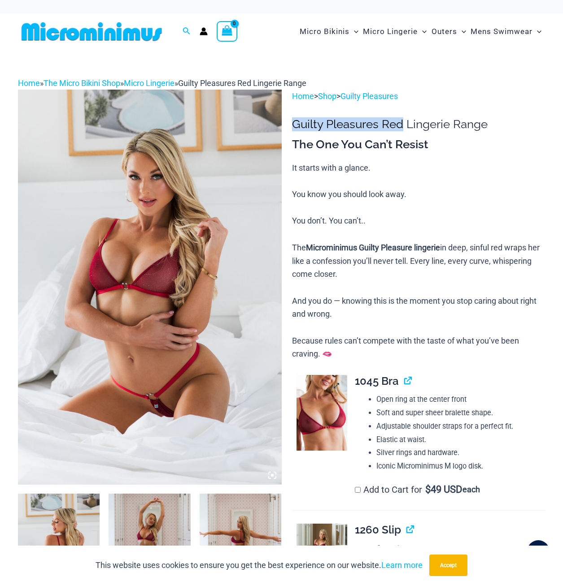
click at [316, 415] on img at bounding box center [321, 413] width 51 height 76
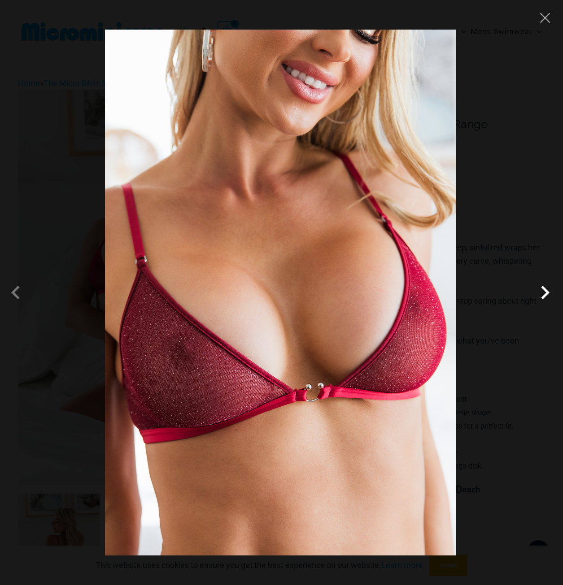
click at [545, 294] on span at bounding box center [544, 292] width 27 height 27
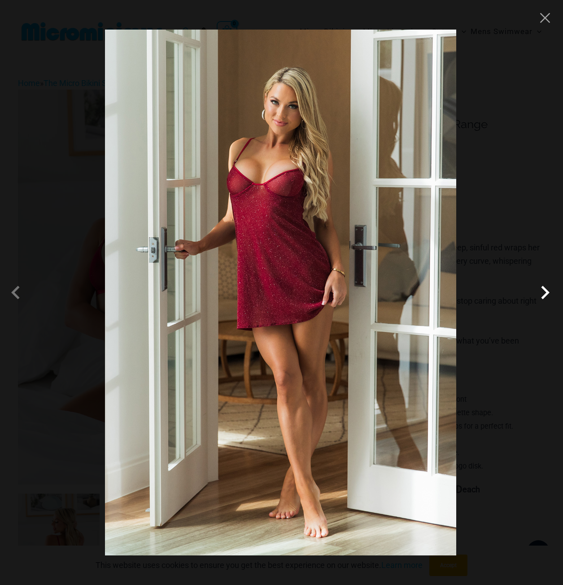
click at [547, 294] on span at bounding box center [544, 292] width 27 height 27
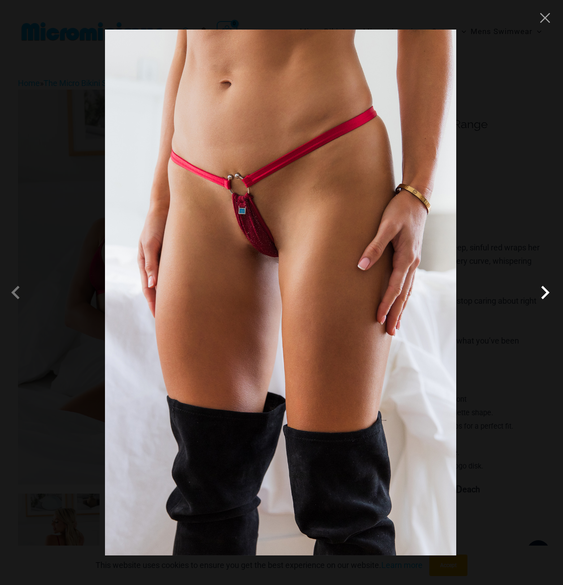
click at [542, 290] on span at bounding box center [544, 292] width 27 height 27
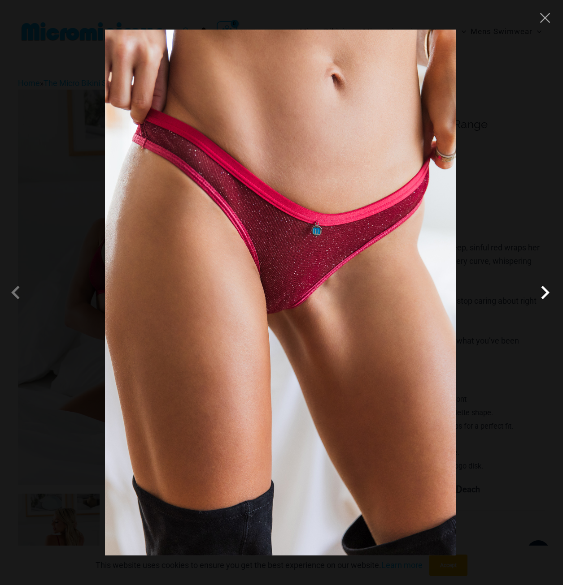
click at [546, 297] on span at bounding box center [544, 292] width 27 height 27
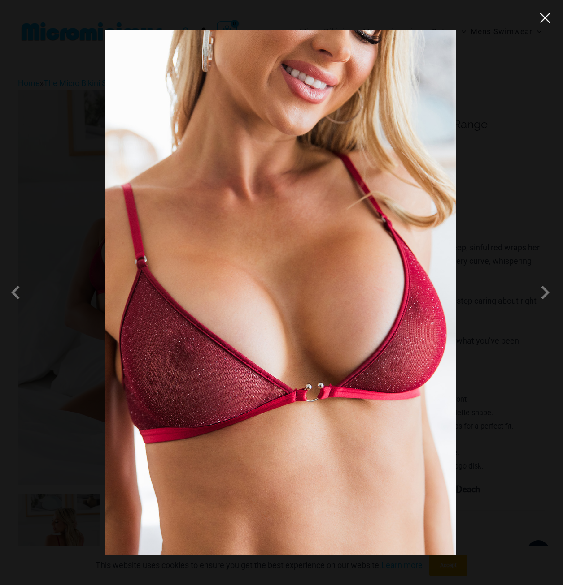
click at [546, 22] on button "Close" at bounding box center [544, 17] width 13 height 13
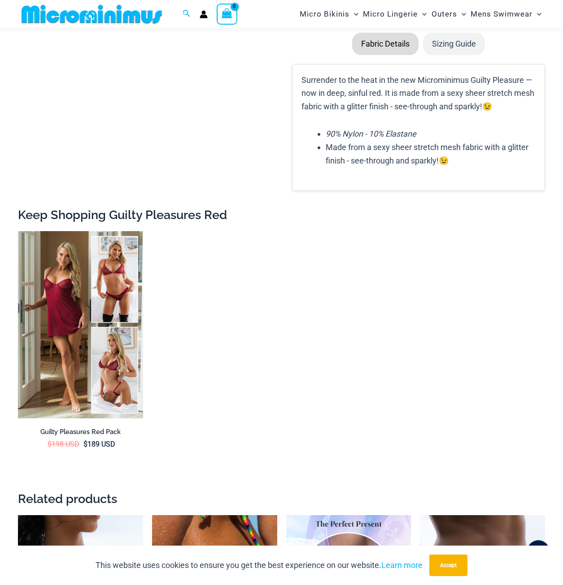
scroll to position [1113, 0]
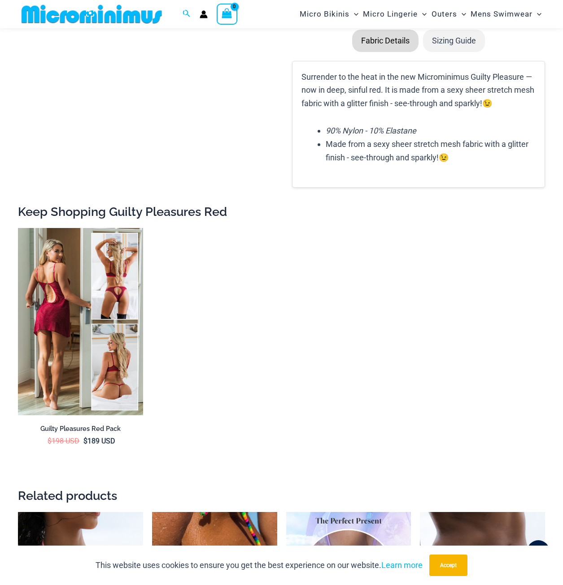
click at [70, 360] on img at bounding box center [80, 321] width 125 height 187
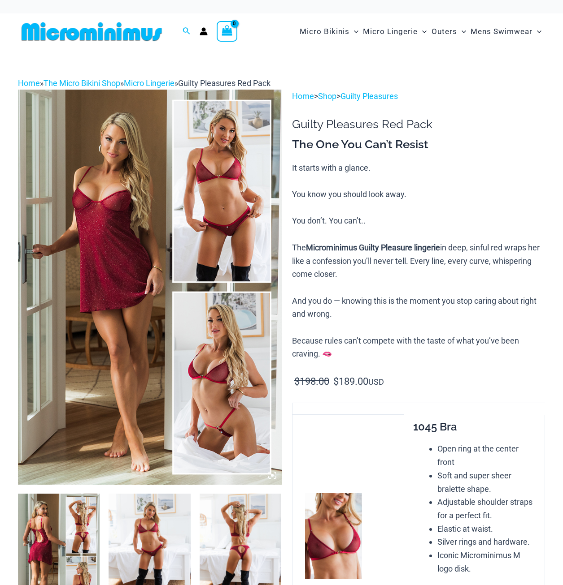
drag, startPoint x: 165, startPoint y: 277, endPoint x: 148, endPoint y: 270, distance: 18.5
click at [146, 272] on img at bounding box center [150, 287] width 264 height 395
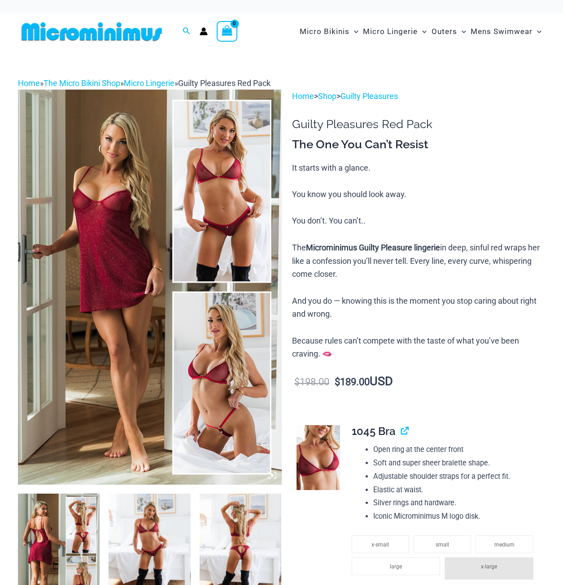
click at [139, 264] on img at bounding box center [150, 287] width 264 height 395
click at [165, 267] on img at bounding box center [150, 287] width 264 height 395
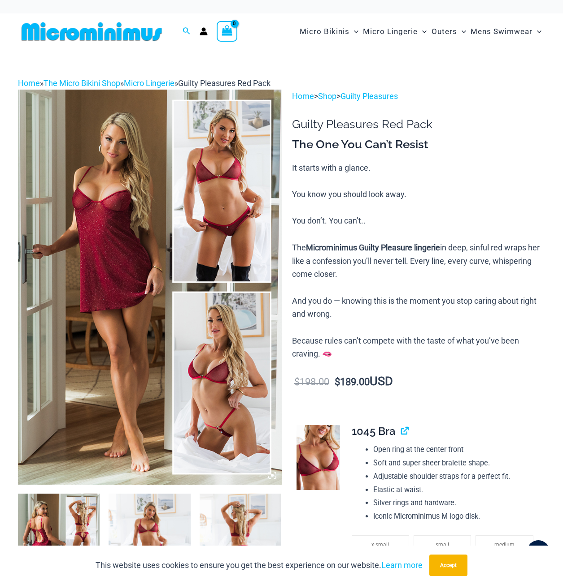
click at [165, 267] on img at bounding box center [150, 287] width 264 height 395
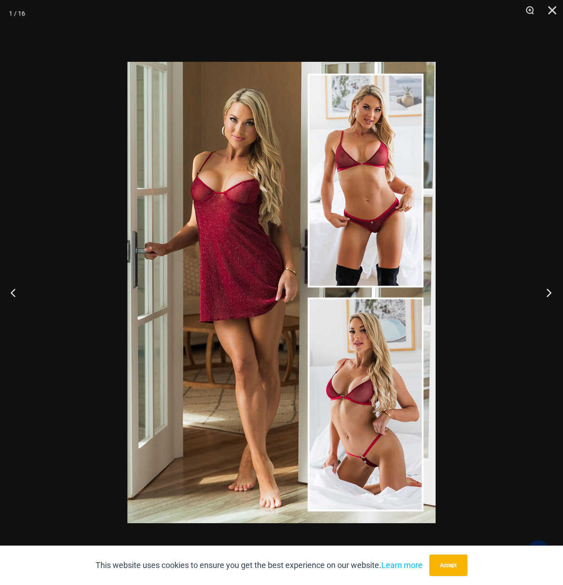
click at [546, 291] on button "Next" at bounding box center [546, 292] width 34 height 45
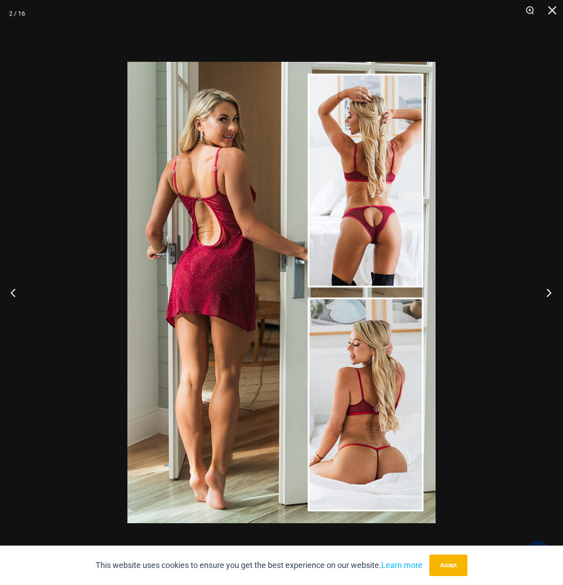
click at [547, 290] on button "Next" at bounding box center [546, 292] width 34 height 45
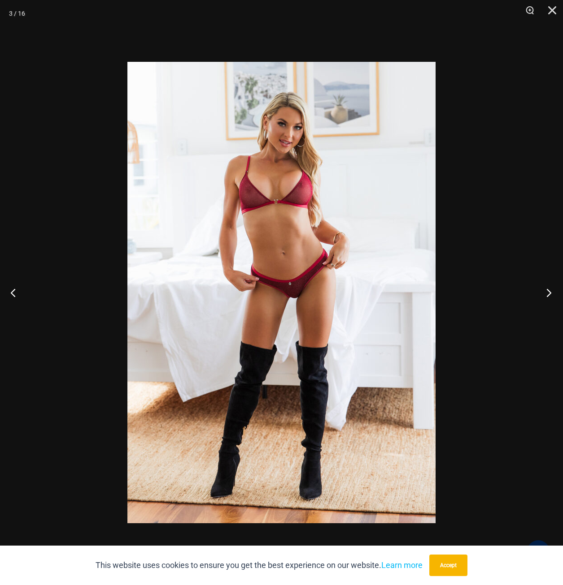
click at [547, 290] on button "Next" at bounding box center [546, 292] width 34 height 45
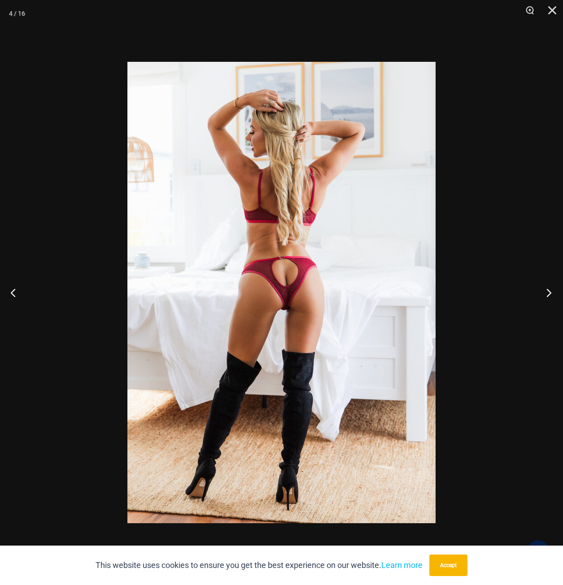
click at [547, 290] on button "Next" at bounding box center [546, 292] width 34 height 45
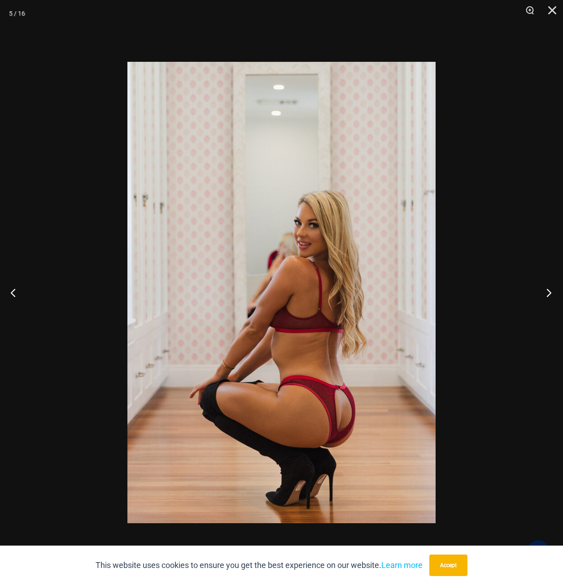
click at [547, 290] on button "Next" at bounding box center [546, 292] width 34 height 45
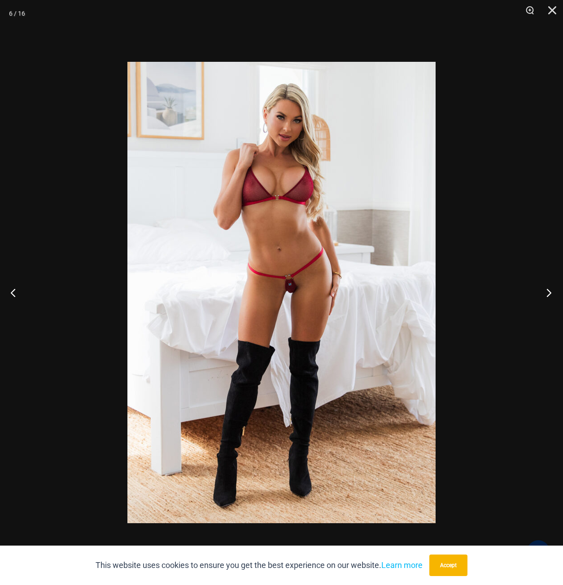
click at [547, 290] on button "Next" at bounding box center [546, 292] width 34 height 45
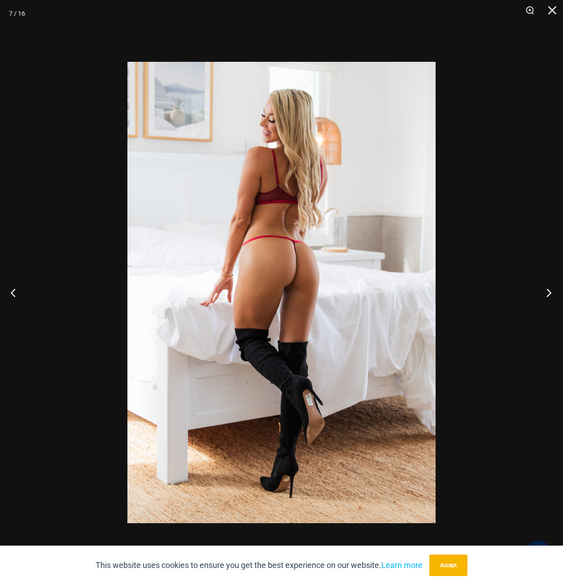
click at [547, 290] on button "Next" at bounding box center [546, 292] width 34 height 45
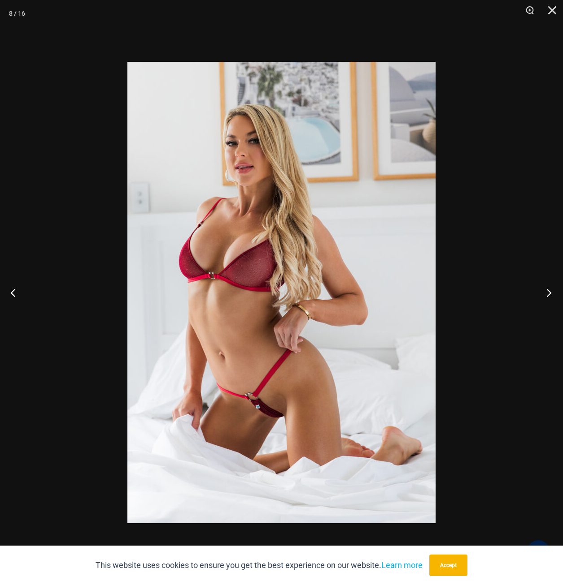
click at [547, 290] on button "Next" at bounding box center [546, 292] width 34 height 45
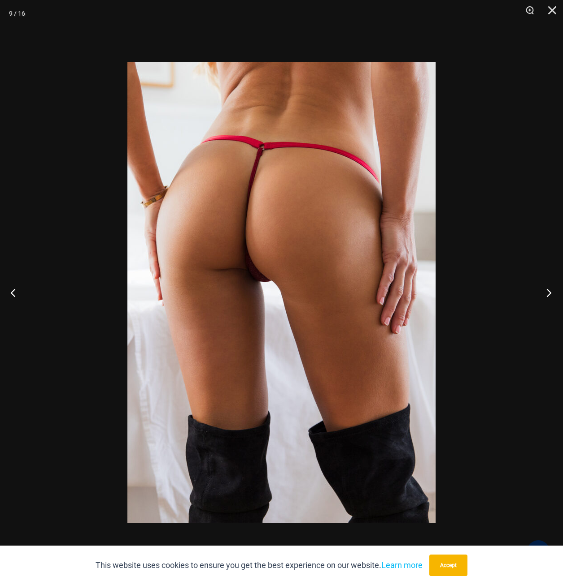
click at [547, 290] on button "Next" at bounding box center [546, 292] width 34 height 45
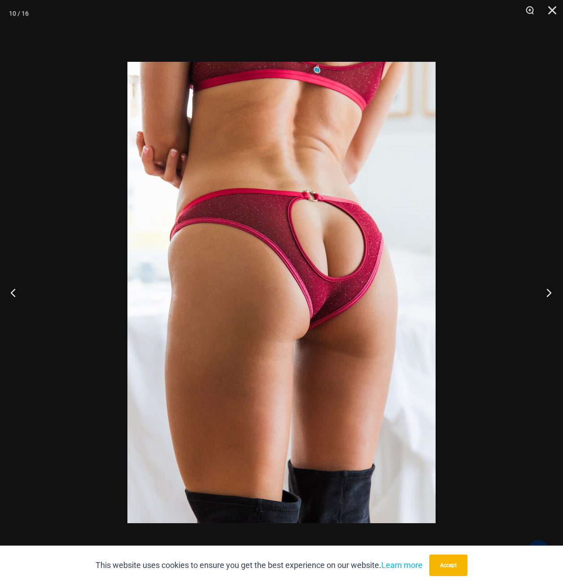
click at [547, 290] on button "Next" at bounding box center [546, 292] width 34 height 45
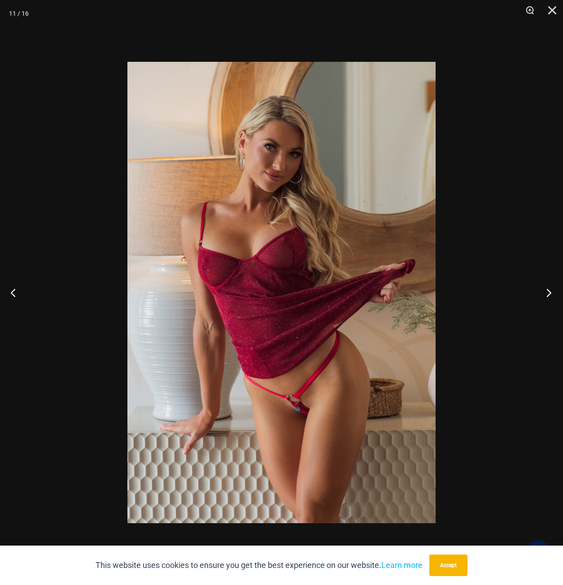
click at [547, 290] on button "Next" at bounding box center [546, 292] width 34 height 45
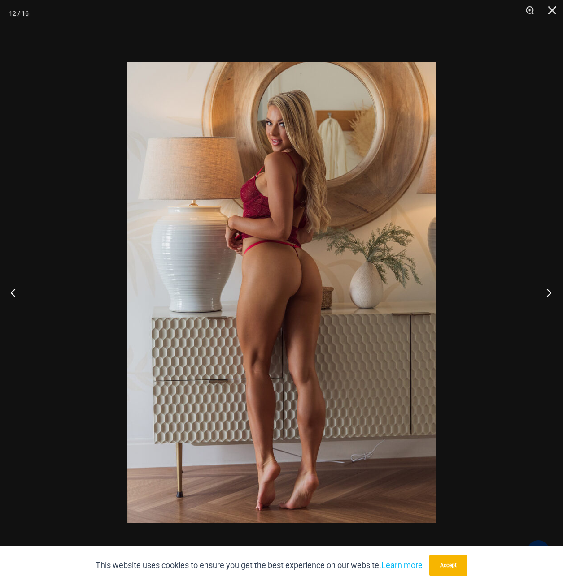
click at [547, 290] on button "Next" at bounding box center [546, 292] width 34 height 45
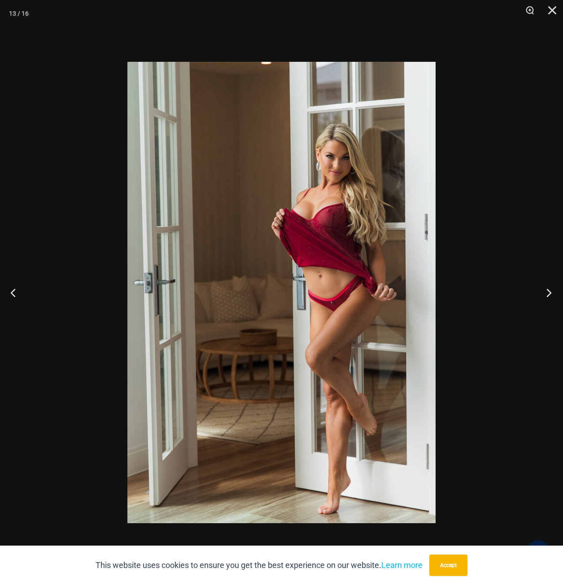
click at [546, 290] on button "Next" at bounding box center [546, 292] width 34 height 45
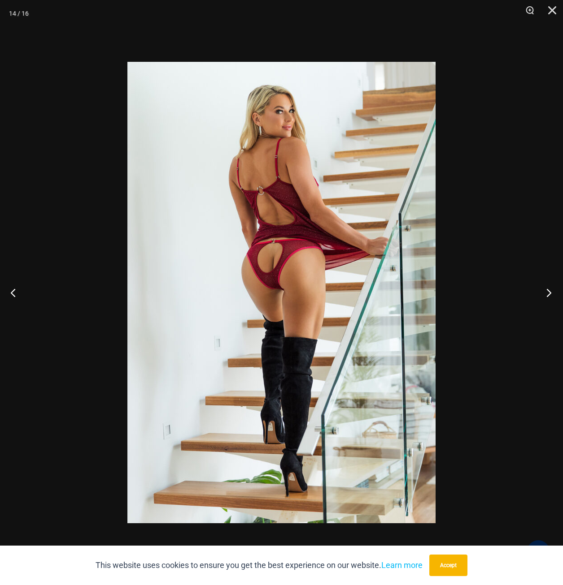
click at [546, 290] on button "Next" at bounding box center [546, 292] width 34 height 45
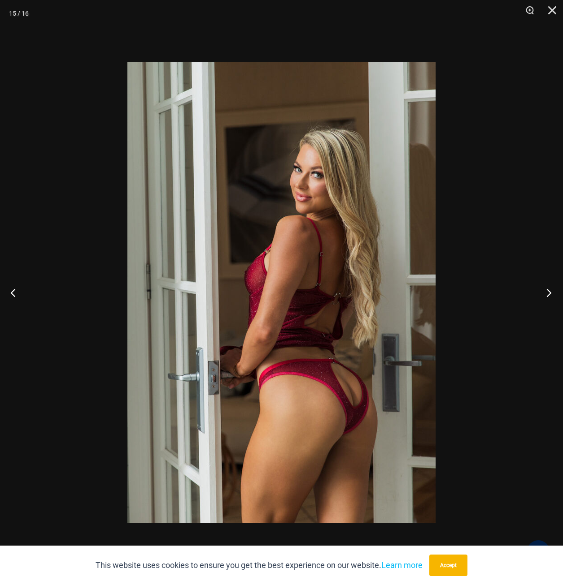
click at [548, 290] on button "Next" at bounding box center [546, 292] width 34 height 45
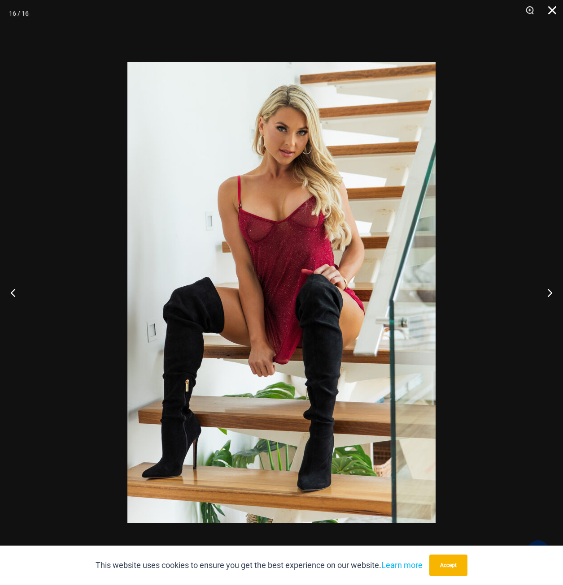
click at [550, 8] on button "Close" at bounding box center [548, 13] width 22 height 27
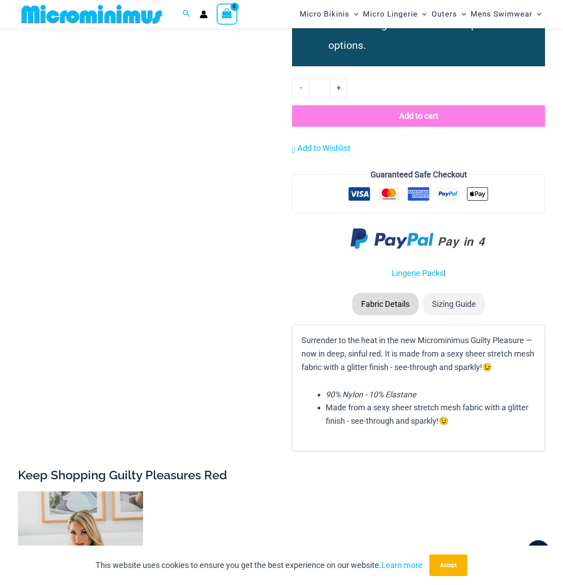
scroll to position [1023, 0]
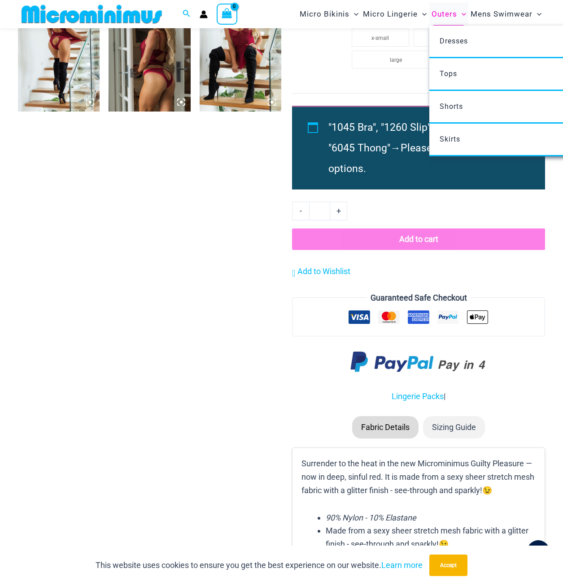
click at [439, 18] on span "Outers" at bounding box center [444, 14] width 26 height 23
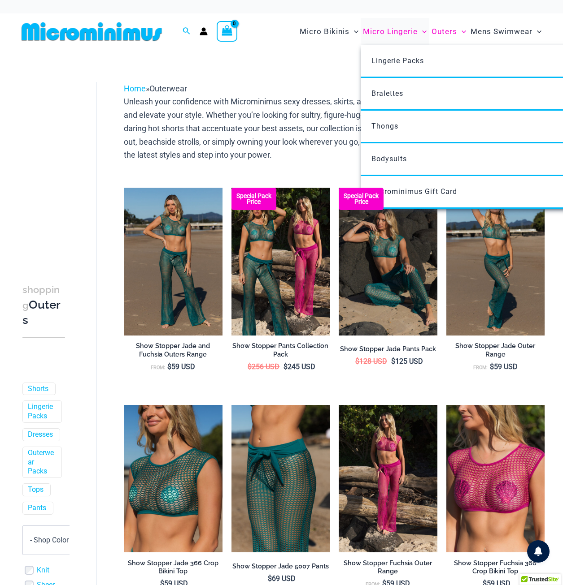
click at [395, 31] on span "Micro Lingerie" at bounding box center [390, 31] width 55 height 23
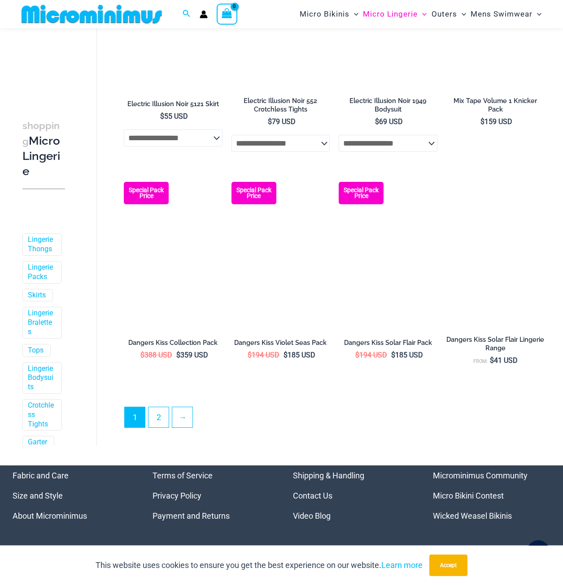
scroll to position [1651, 0]
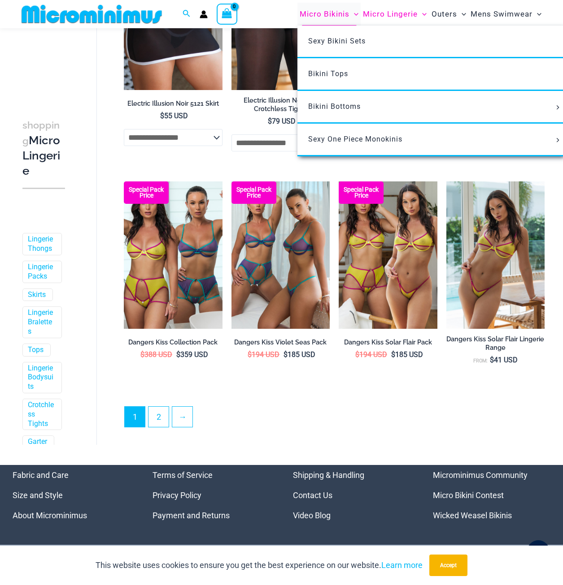
click at [328, 17] on span "Micro Bikinis" at bounding box center [324, 14] width 50 height 23
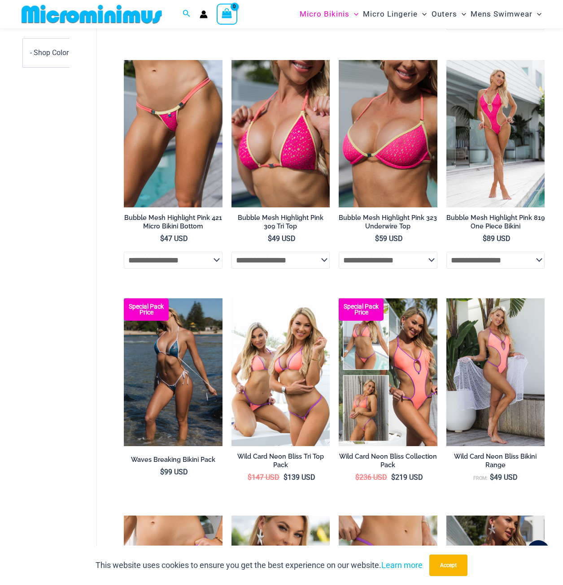
scroll to position [664, 0]
